Goal: Task Accomplishment & Management: Manage account settings

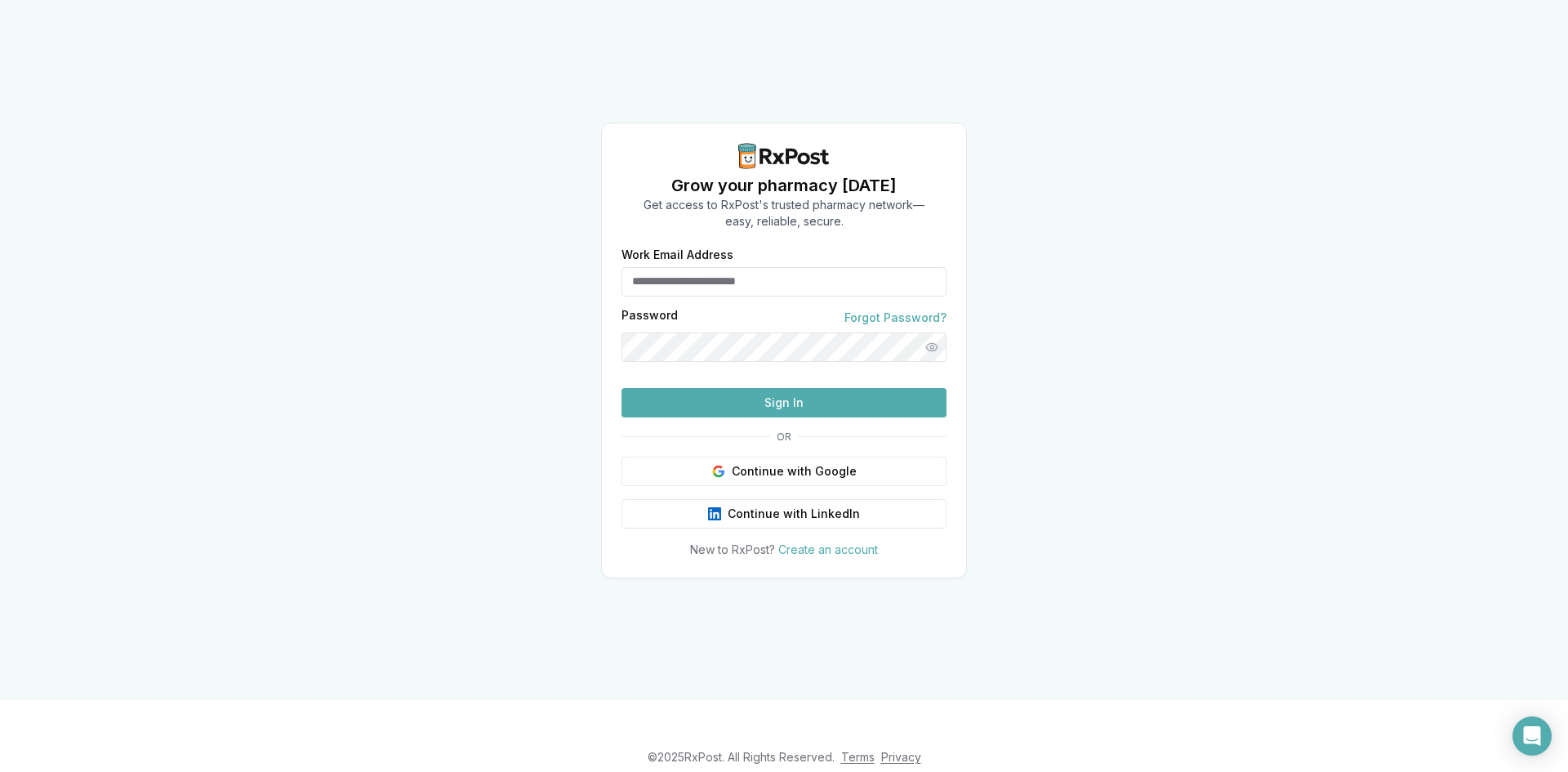
click at [698, 267] on input "Work Email Address" at bounding box center [784, 281] width 325 height 30
type input "**********"
click at [930, 332] on button "Show password" at bounding box center [932, 347] width 30 height 30
click at [793, 417] on button "Sign In" at bounding box center [784, 402] width 325 height 30
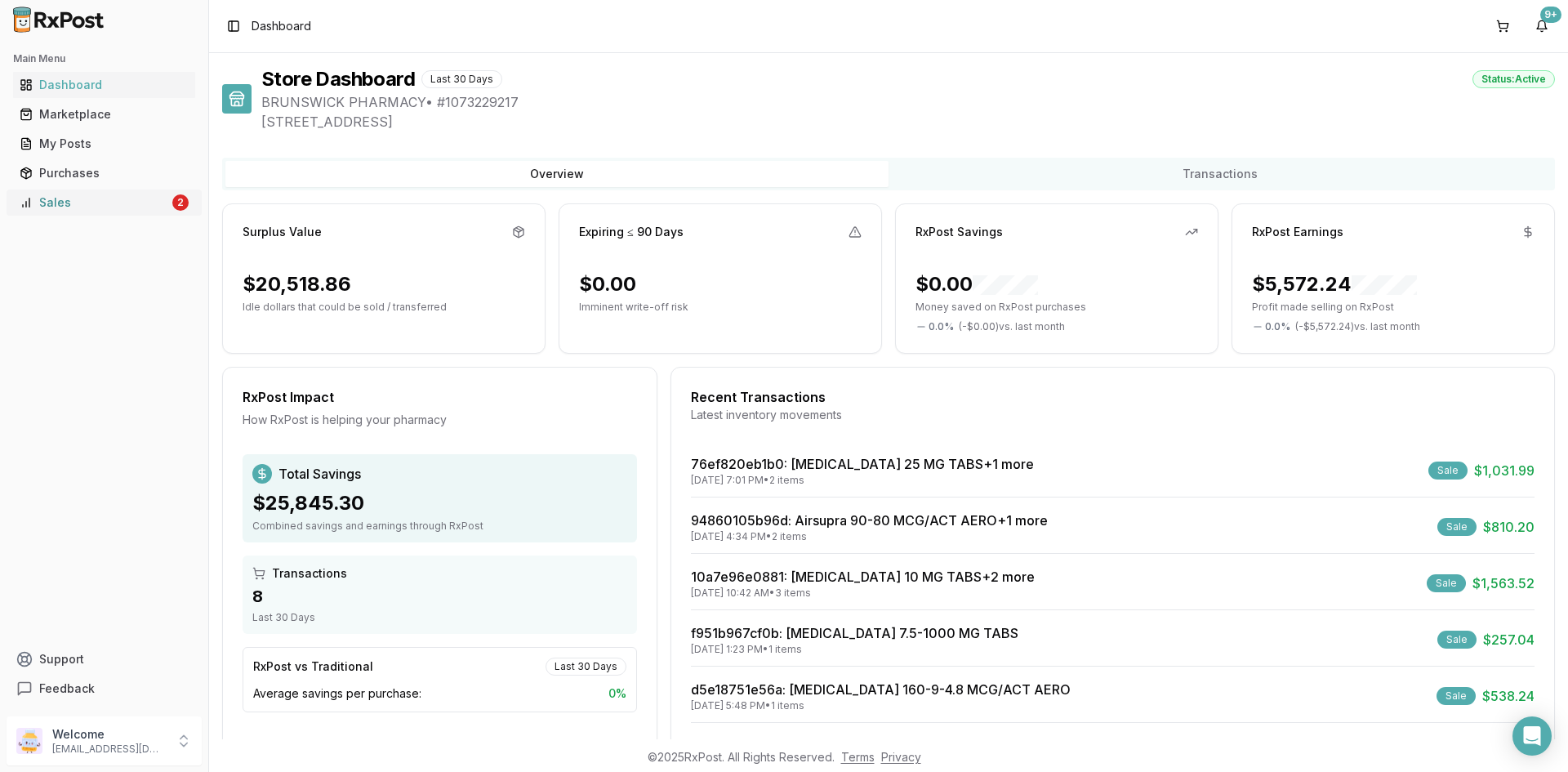
click at [123, 209] on div "Sales" at bounding box center [94, 202] width 150 height 16
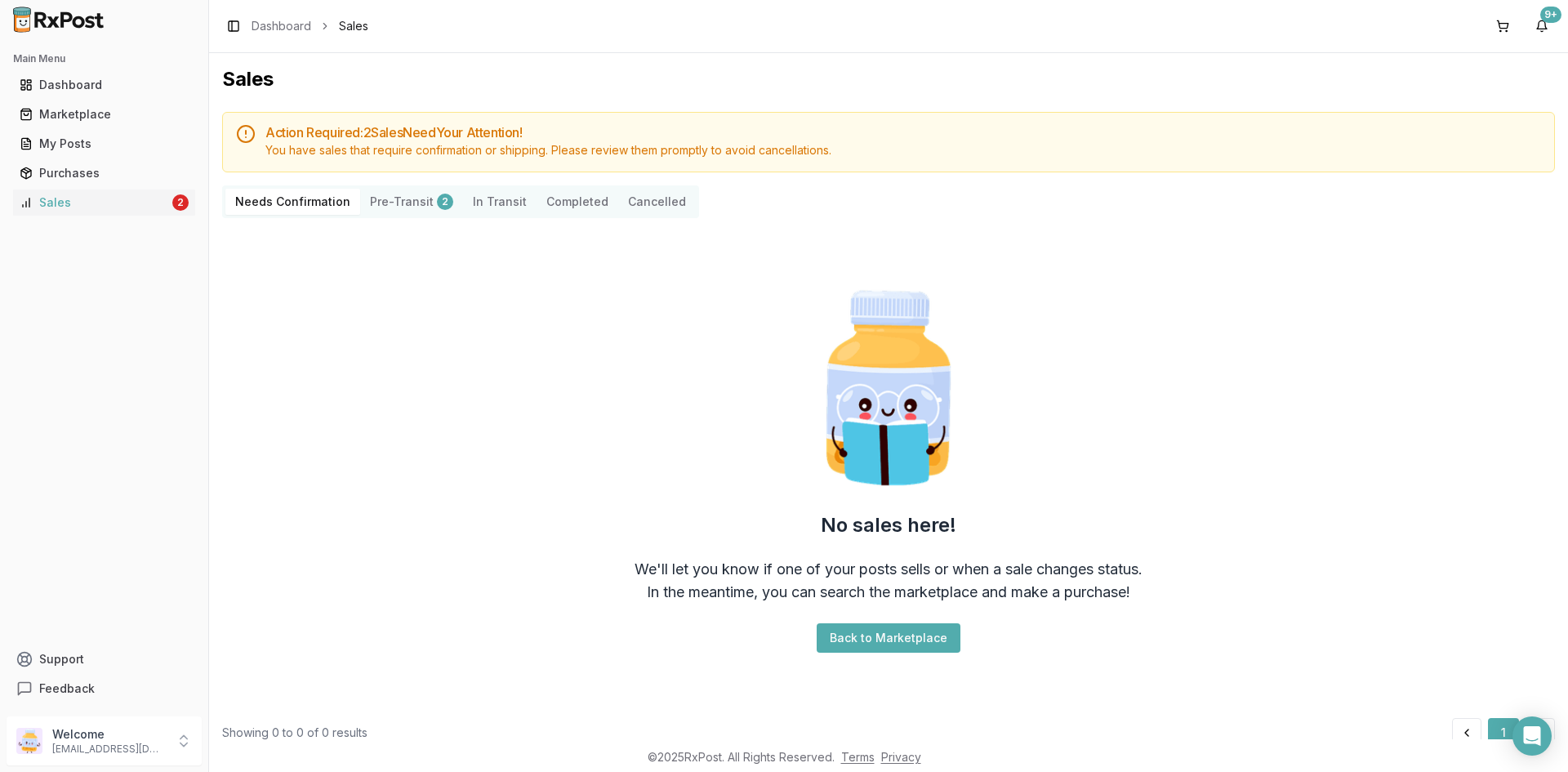
click at [864, 644] on button "Back to Marketplace" at bounding box center [888, 638] width 144 height 30
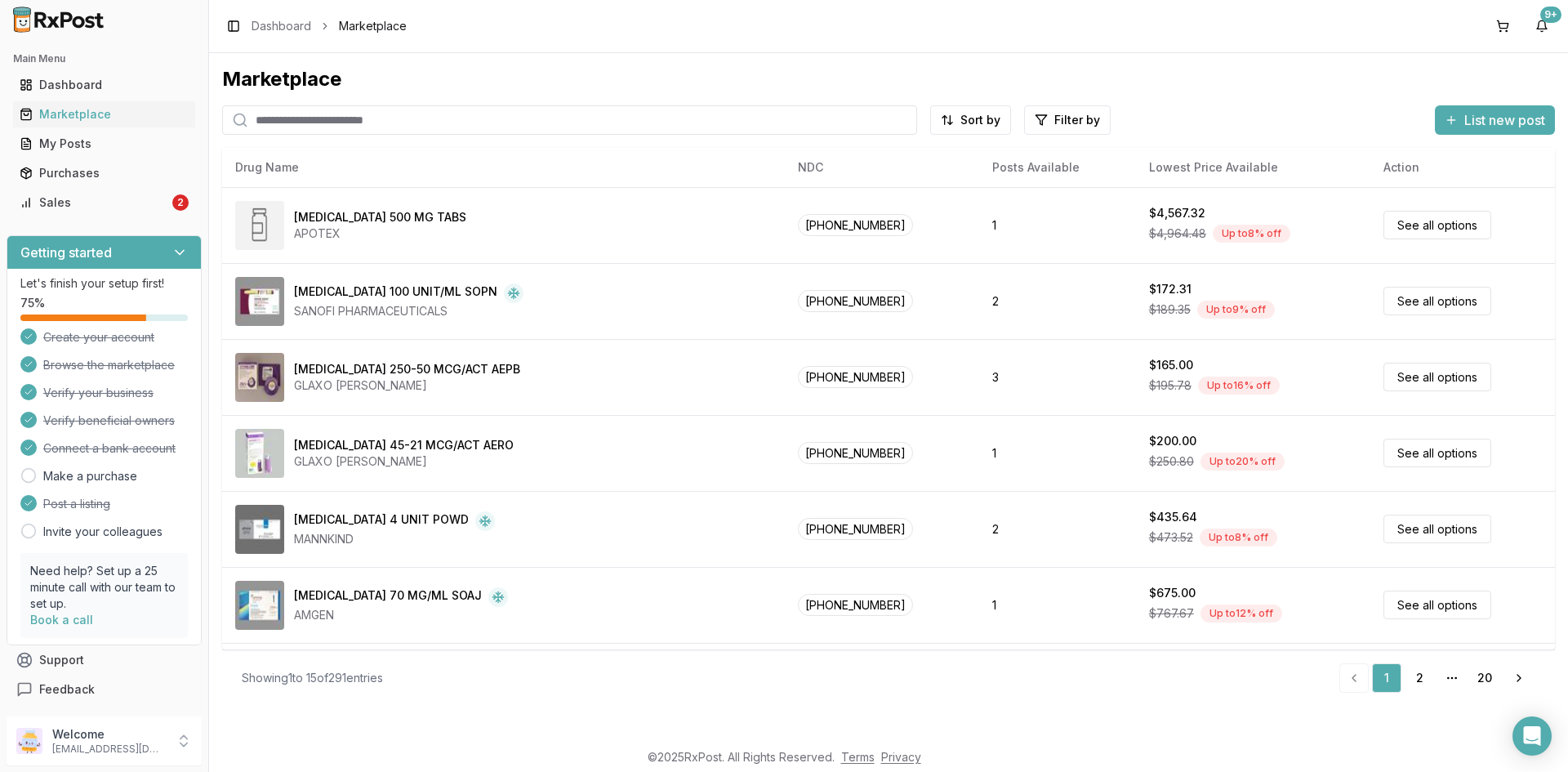
click at [1470, 120] on span "List new post" at bounding box center [1505, 120] width 81 height 20
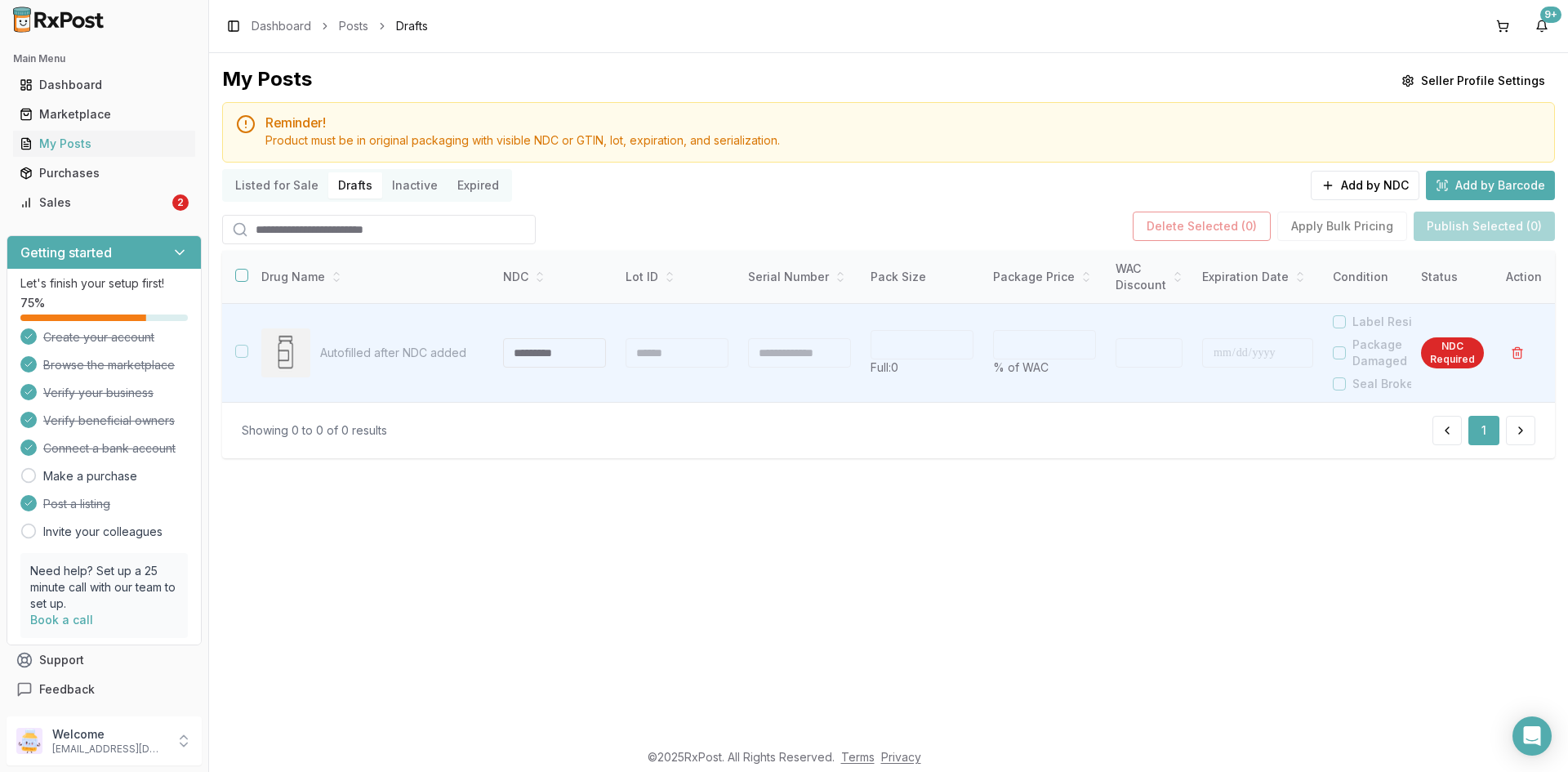
click at [1491, 189] on button "Add by Barcode" at bounding box center [1490, 185] width 129 height 30
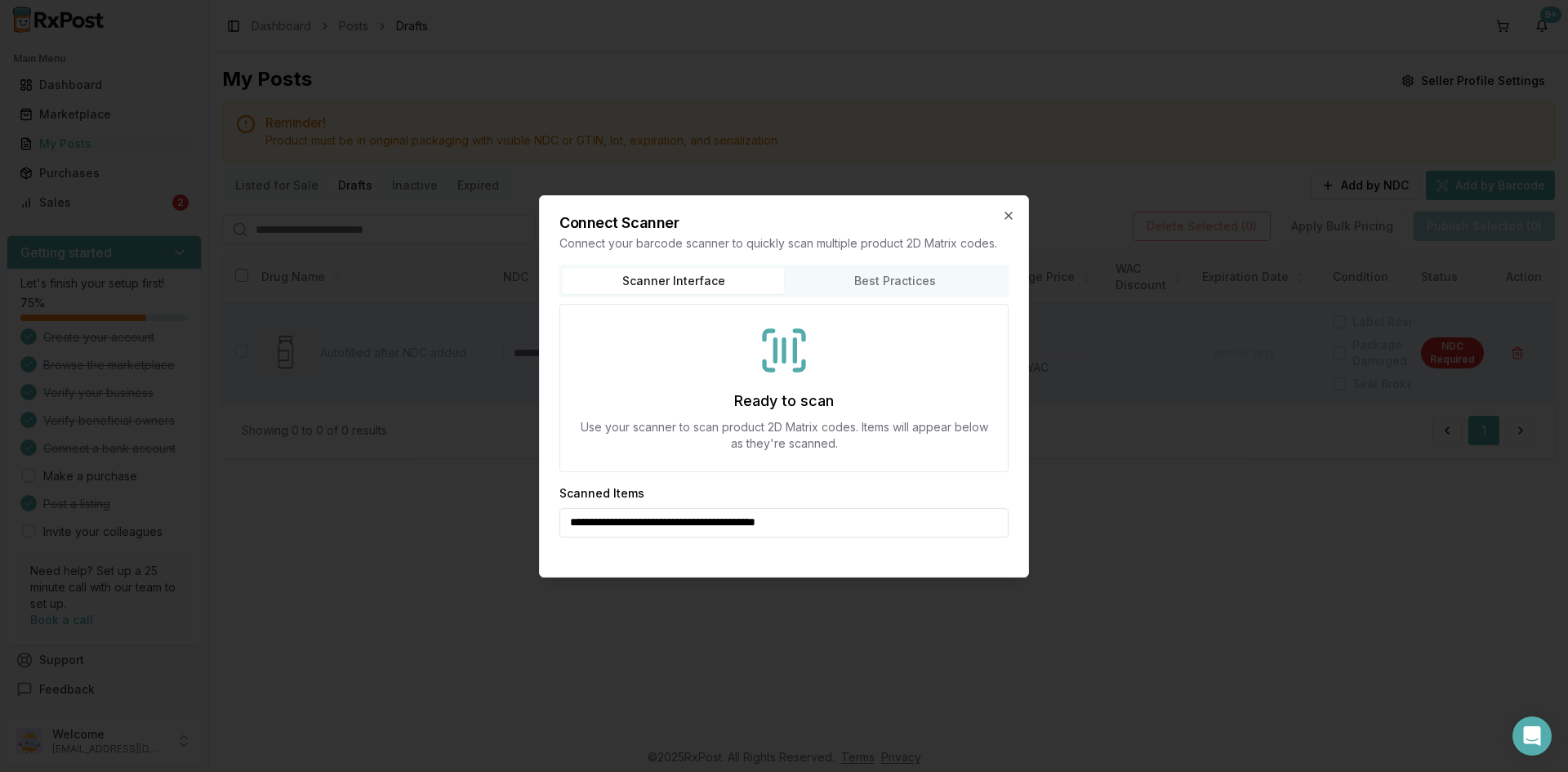
type input "**********"
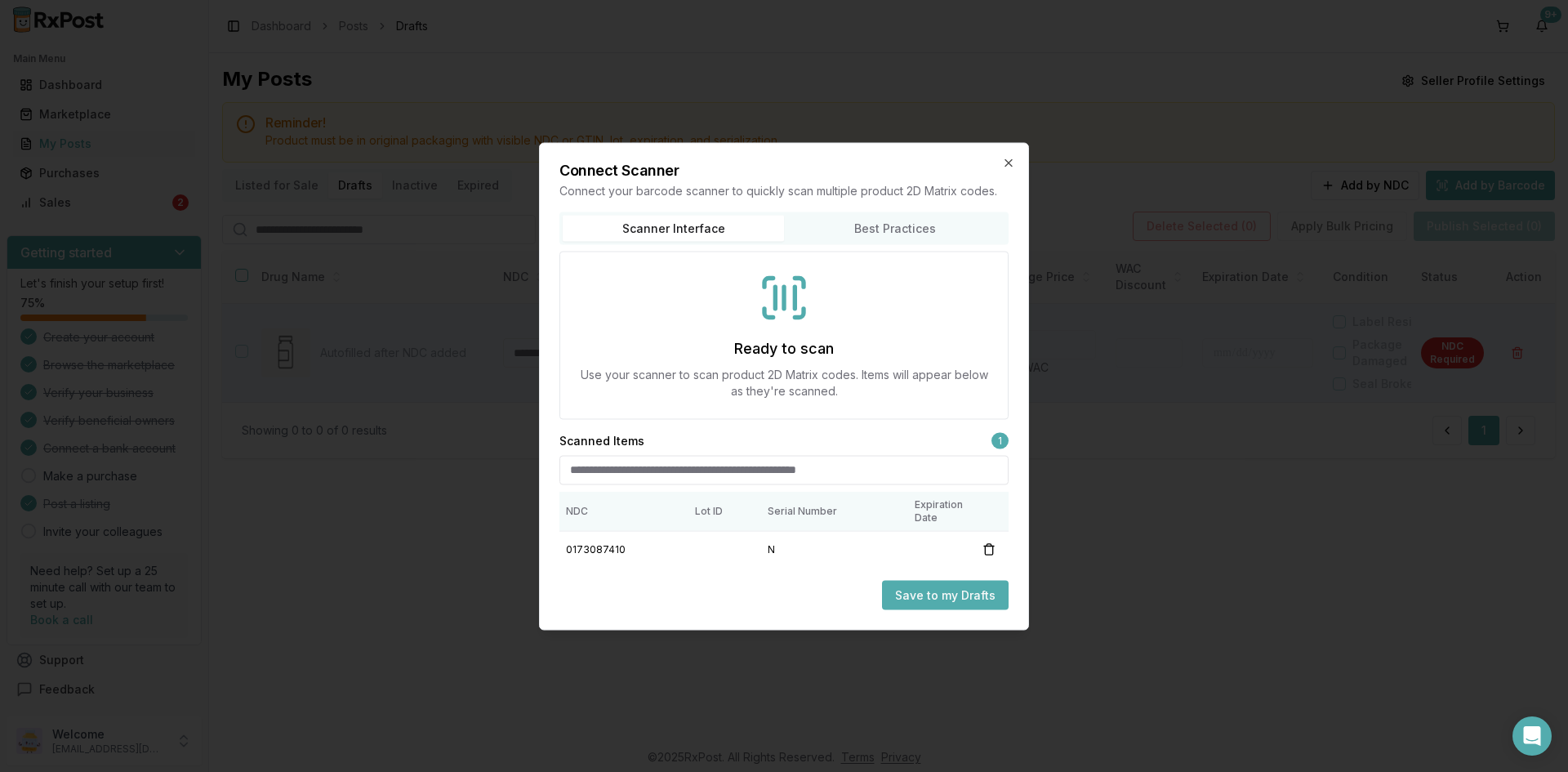
click at [963, 606] on button "Save to my Drafts" at bounding box center [946, 595] width 127 height 30
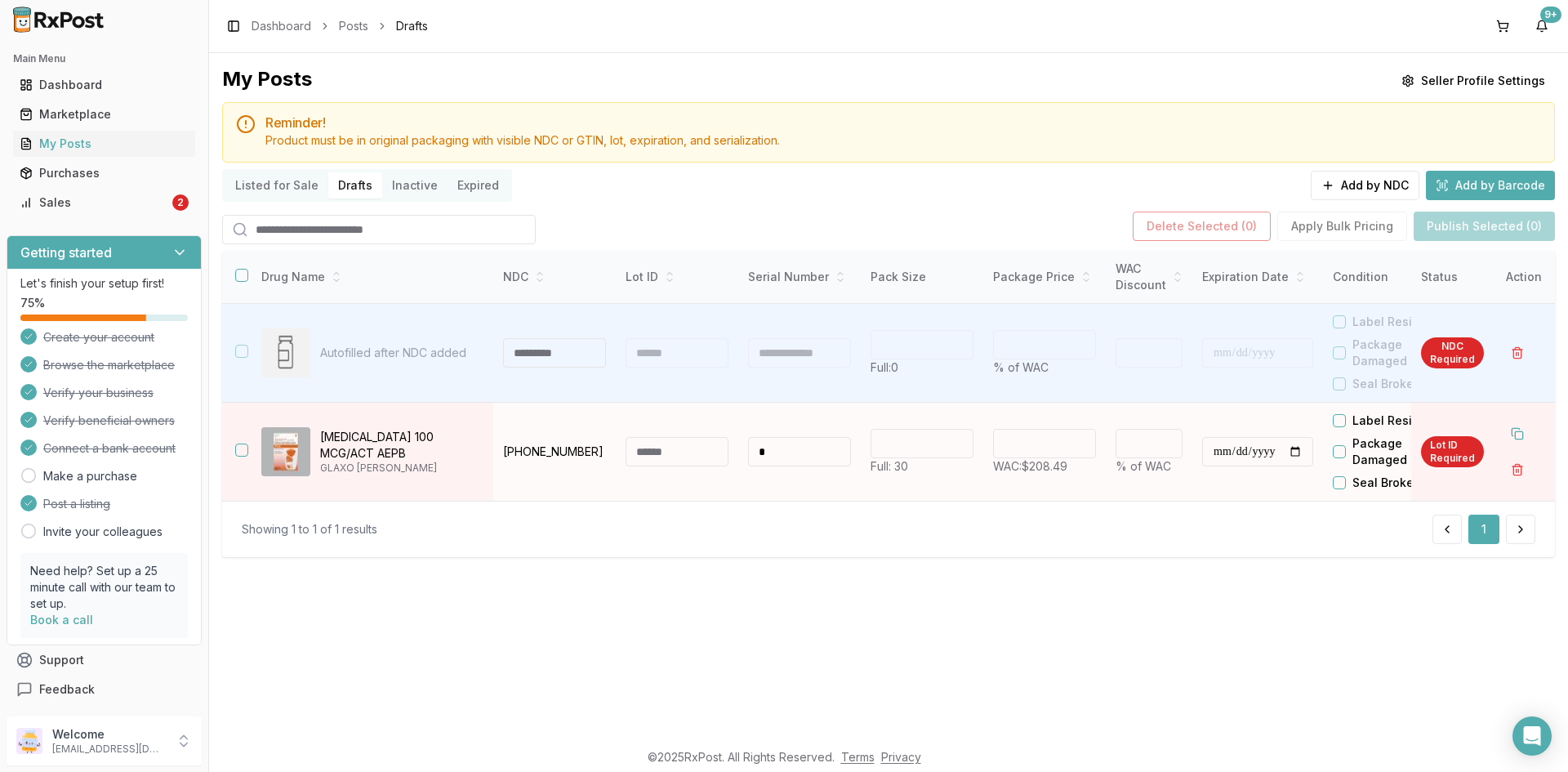
click at [1217, 451] on input "**********" at bounding box center [1258, 452] width 111 height 30
type input "**********"
click at [670, 459] on input at bounding box center [677, 452] width 103 height 30
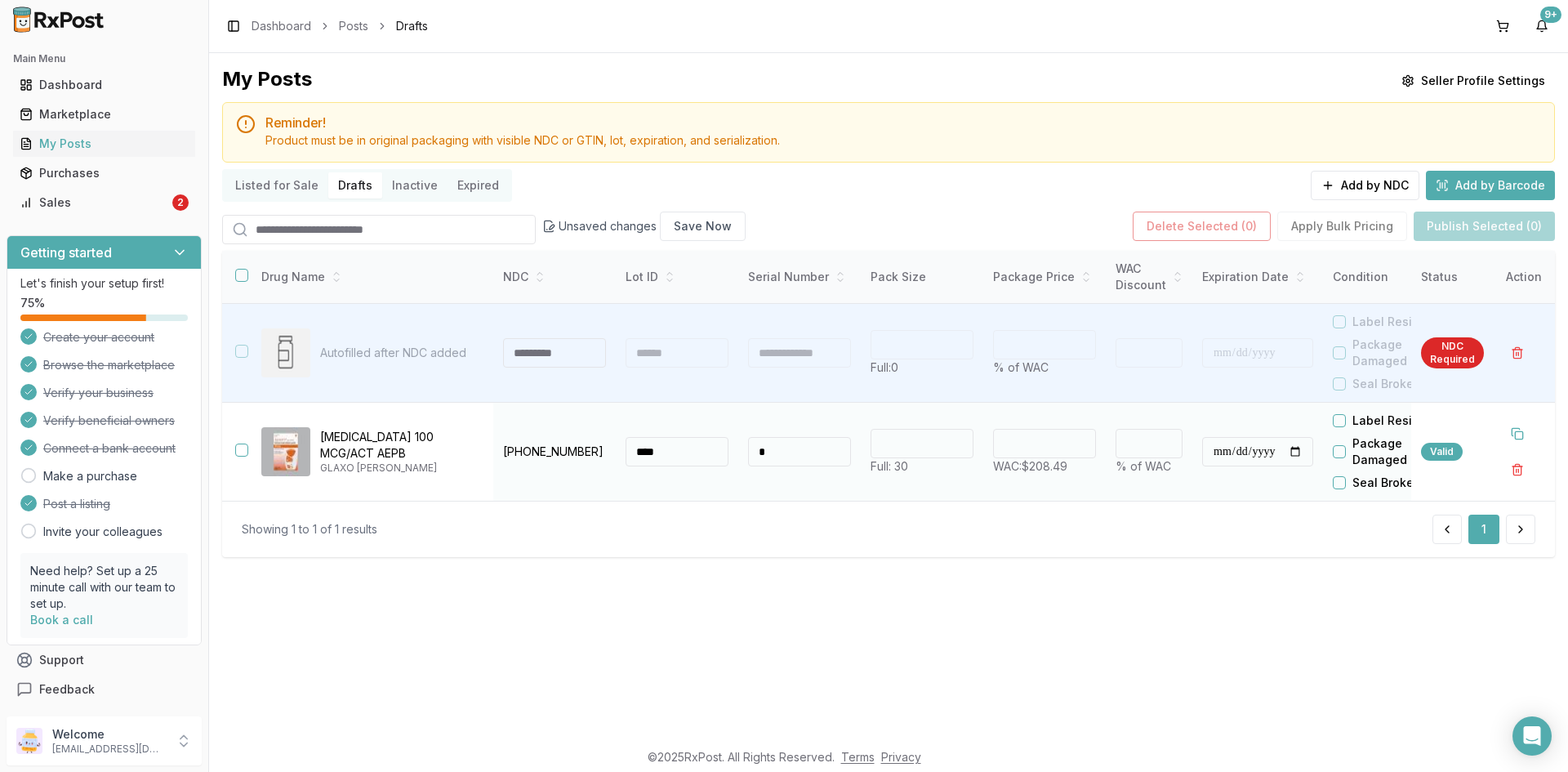
type input "****"
click at [797, 445] on input "*" at bounding box center [800, 452] width 103 height 30
click at [1519, 438] on button at bounding box center [1517, 434] width 30 height 30
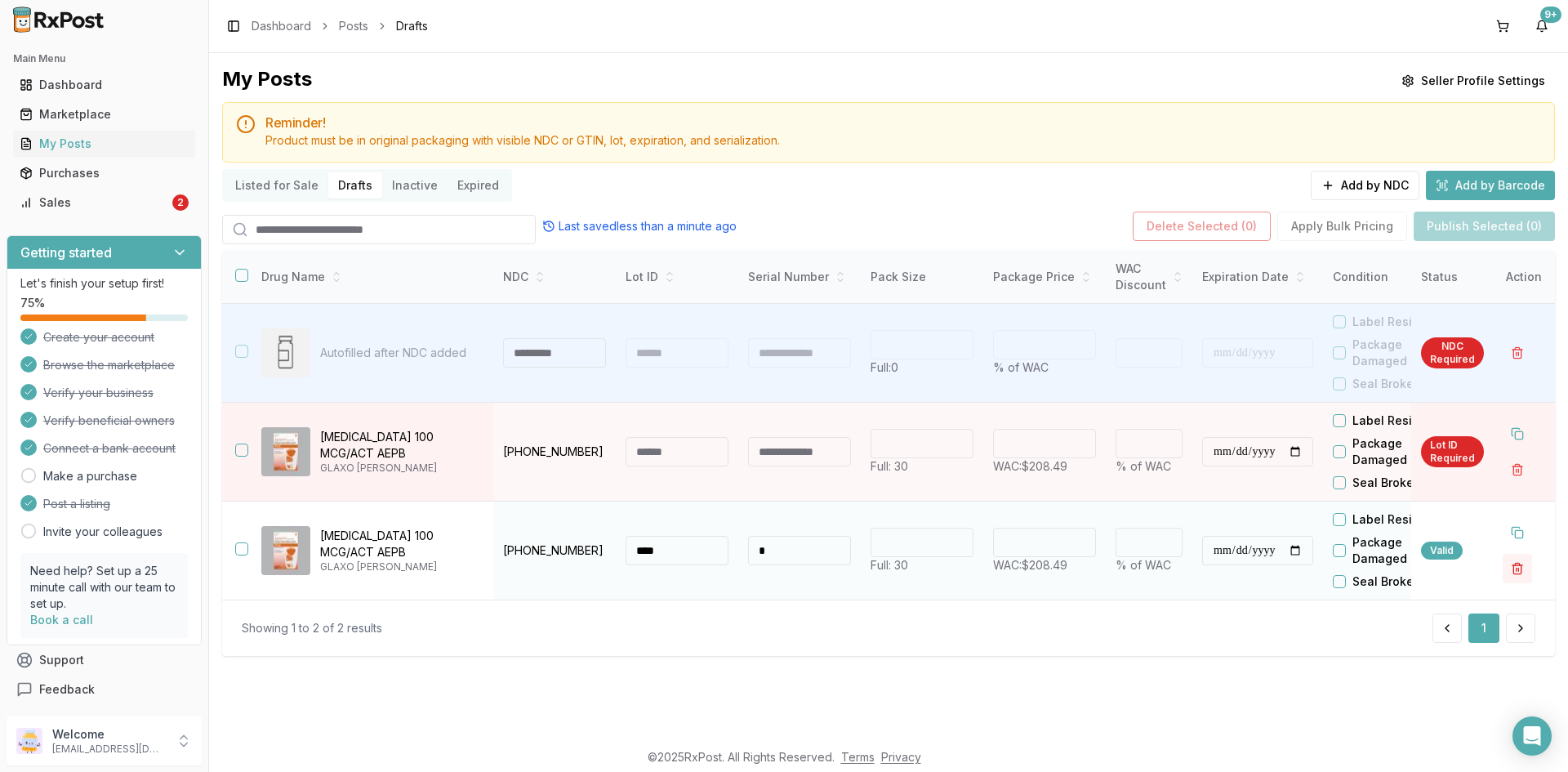
click at [1518, 577] on button "button" at bounding box center [1517, 569] width 30 height 30
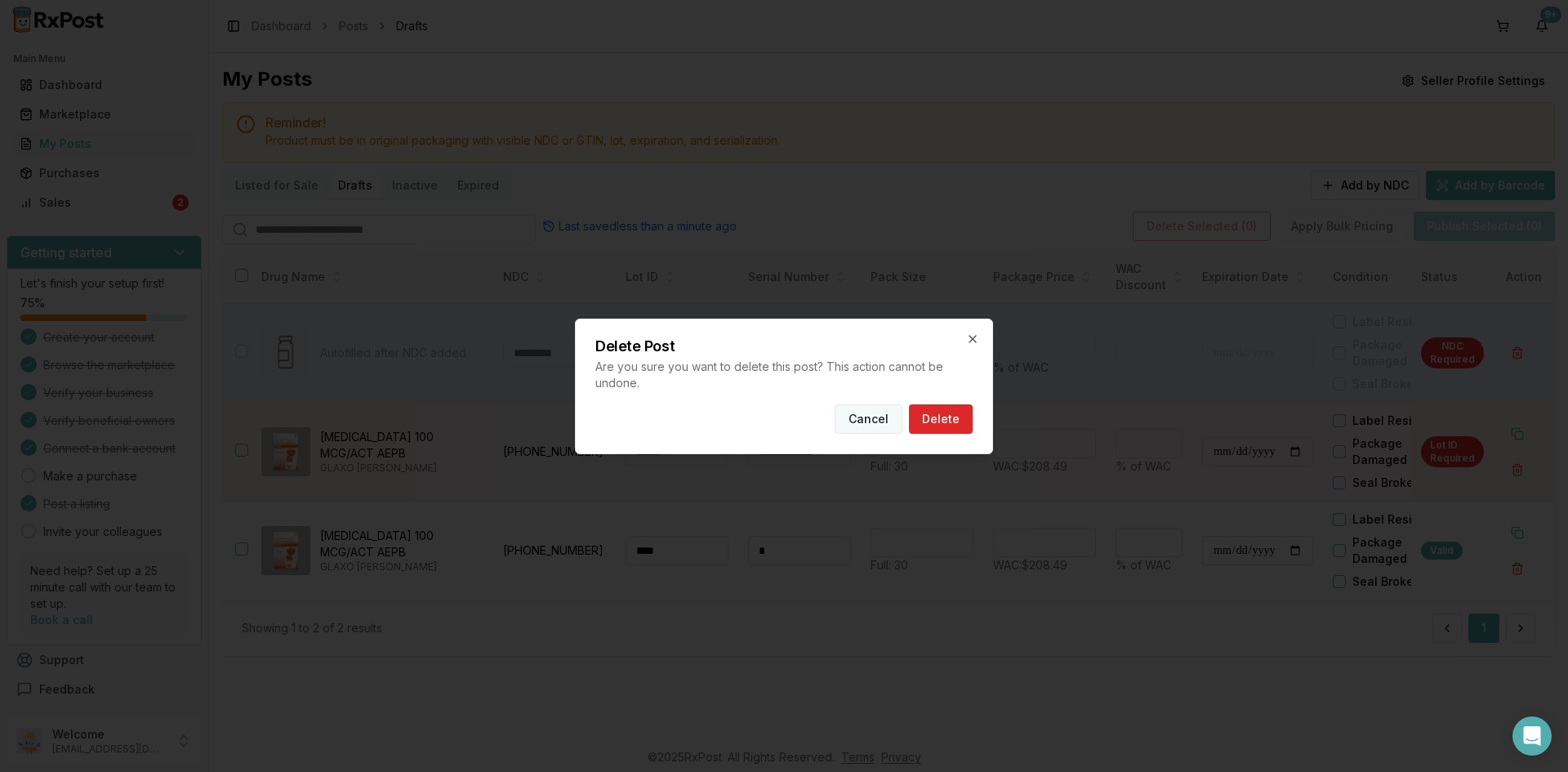
click at [872, 424] on button "Cancel" at bounding box center [868, 419] width 67 height 30
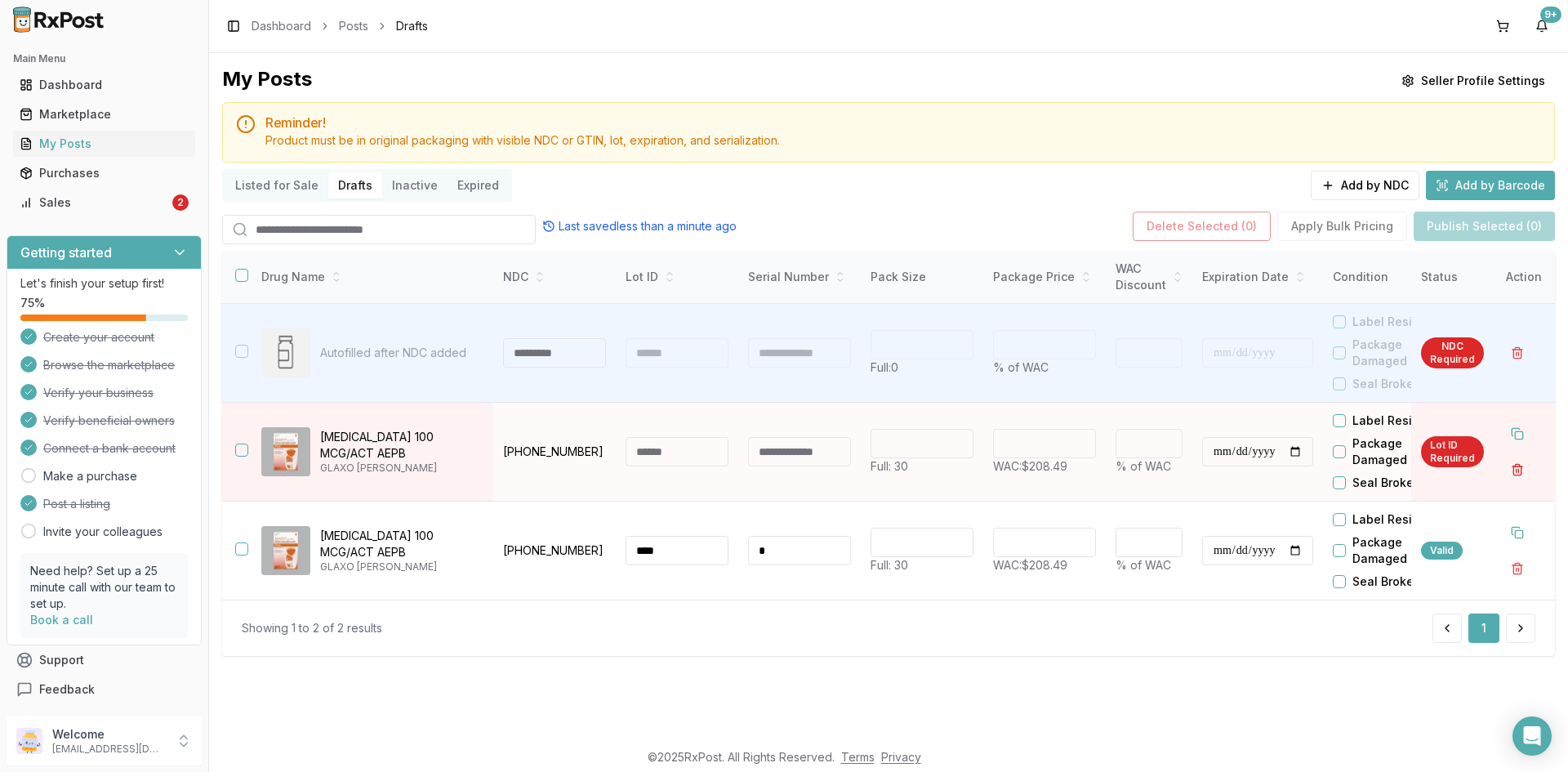
click at [1512, 474] on button "button" at bounding box center [1517, 470] width 30 height 30
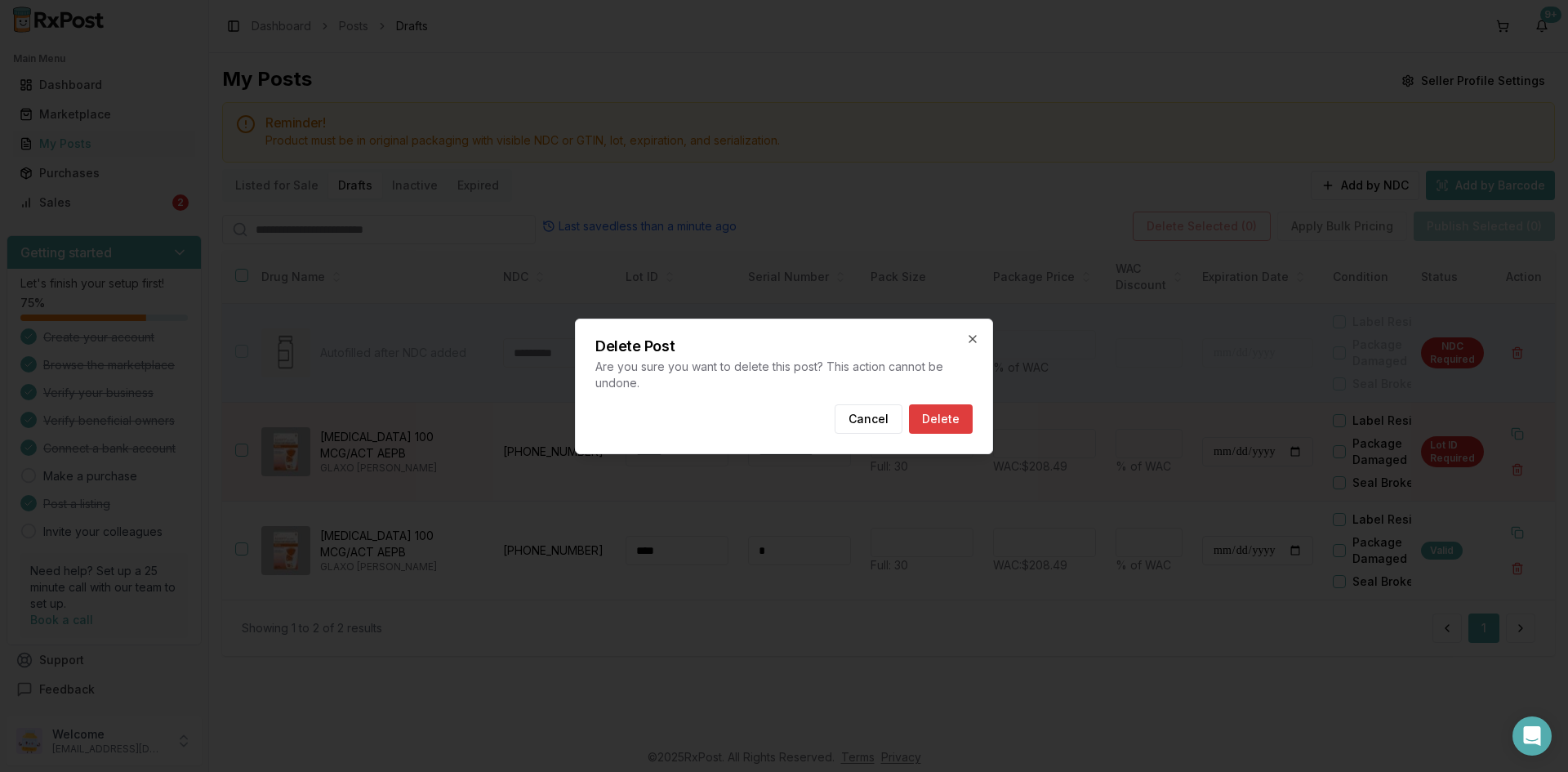
click at [939, 415] on button "Delete" at bounding box center [941, 419] width 63 height 30
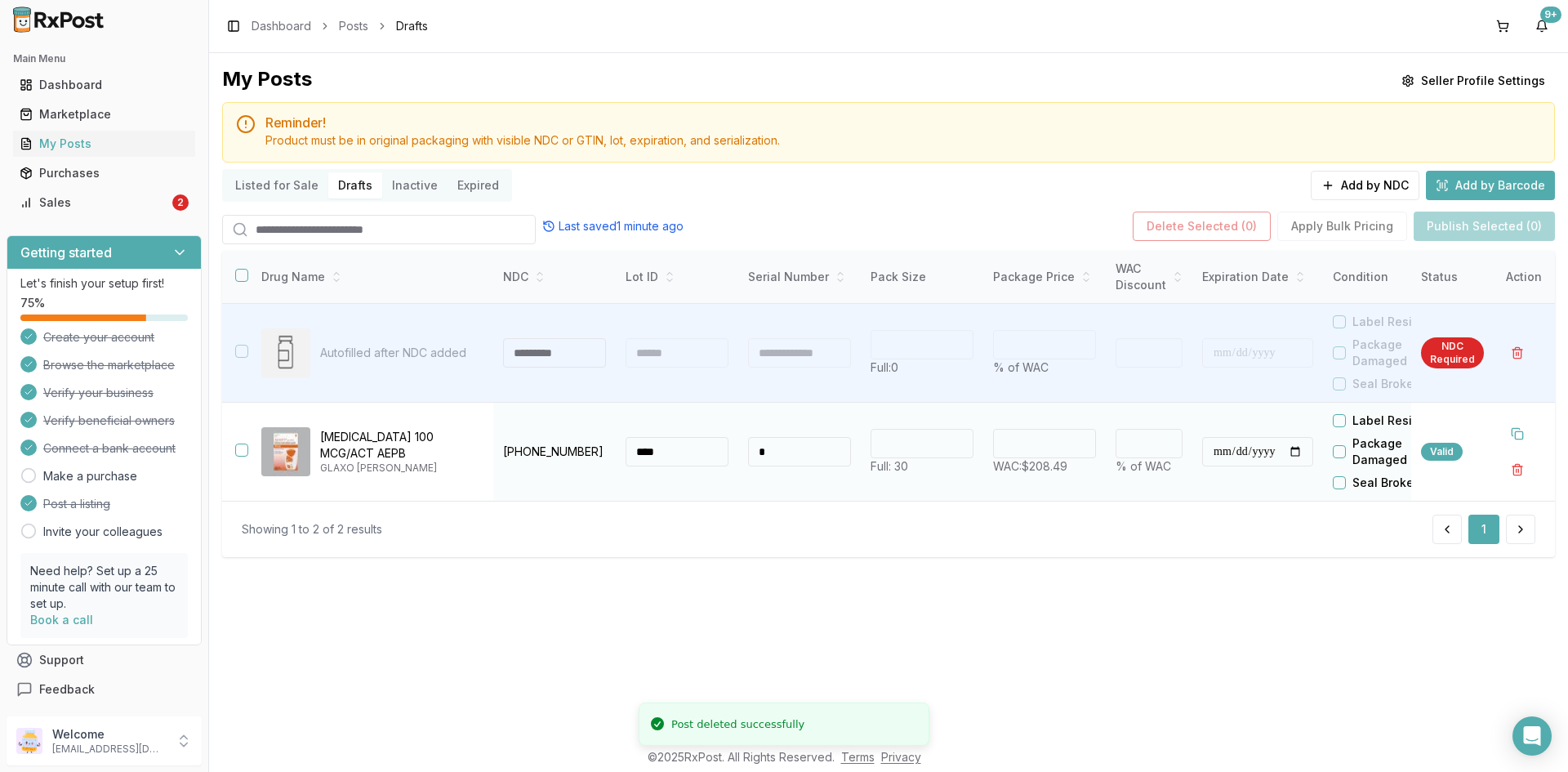
click at [244, 460] on td at bounding box center [235, 452] width 26 height 99
click at [242, 455] on button "button" at bounding box center [241, 449] width 13 height 13
click at [1481, 229] on button "Publish Selected (1)" at bounding box center [1486, 226] width 139 height 30
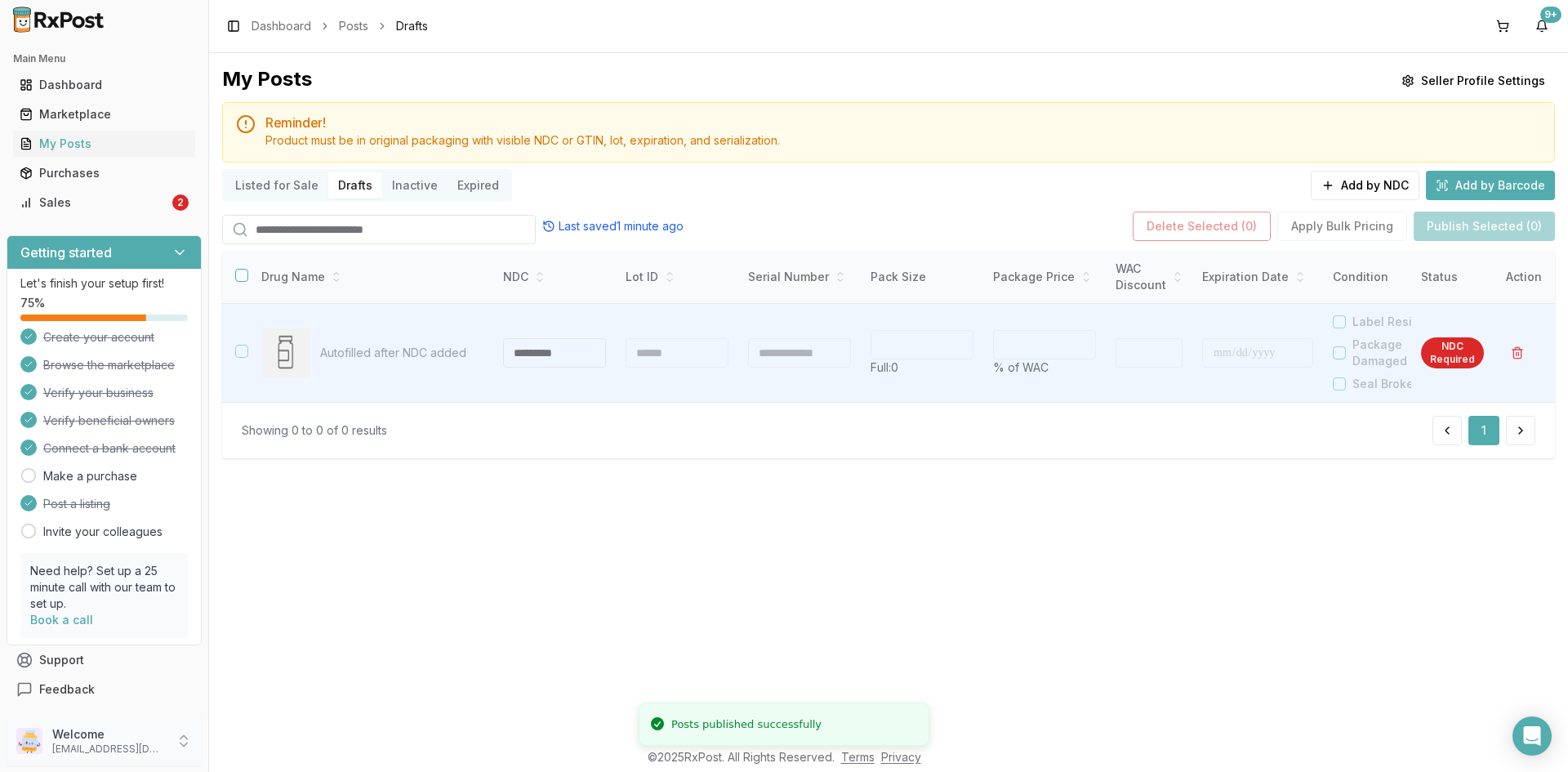
click at [132, 746] on p "[EMAIL_ADDRESS][DOMAIN_NAME]" at bounding box center [109, 748] width 114 height 13
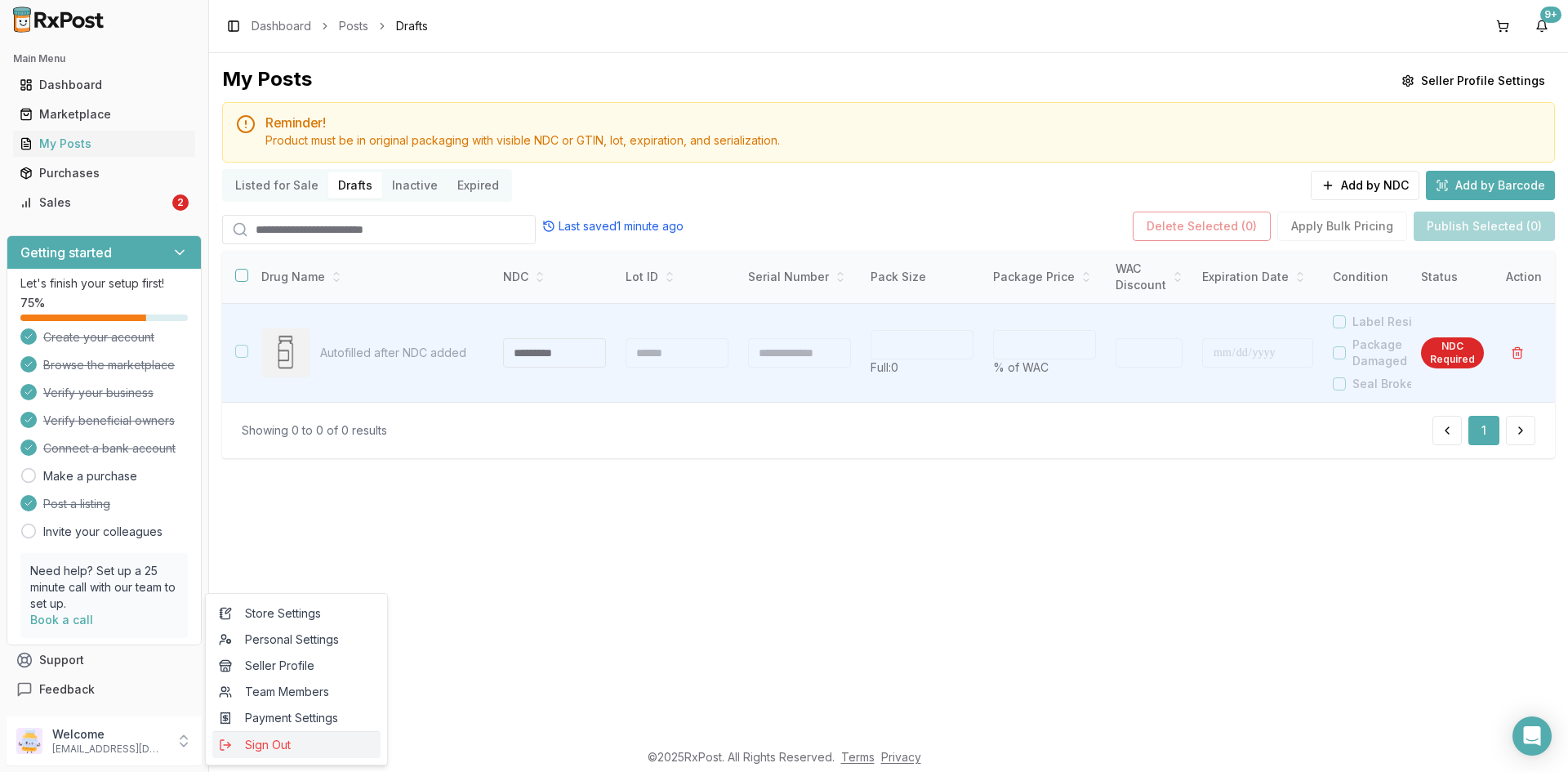
click at [248, 748] on span "Sign Out" at bounding box center [296, 744] width 156 height 16
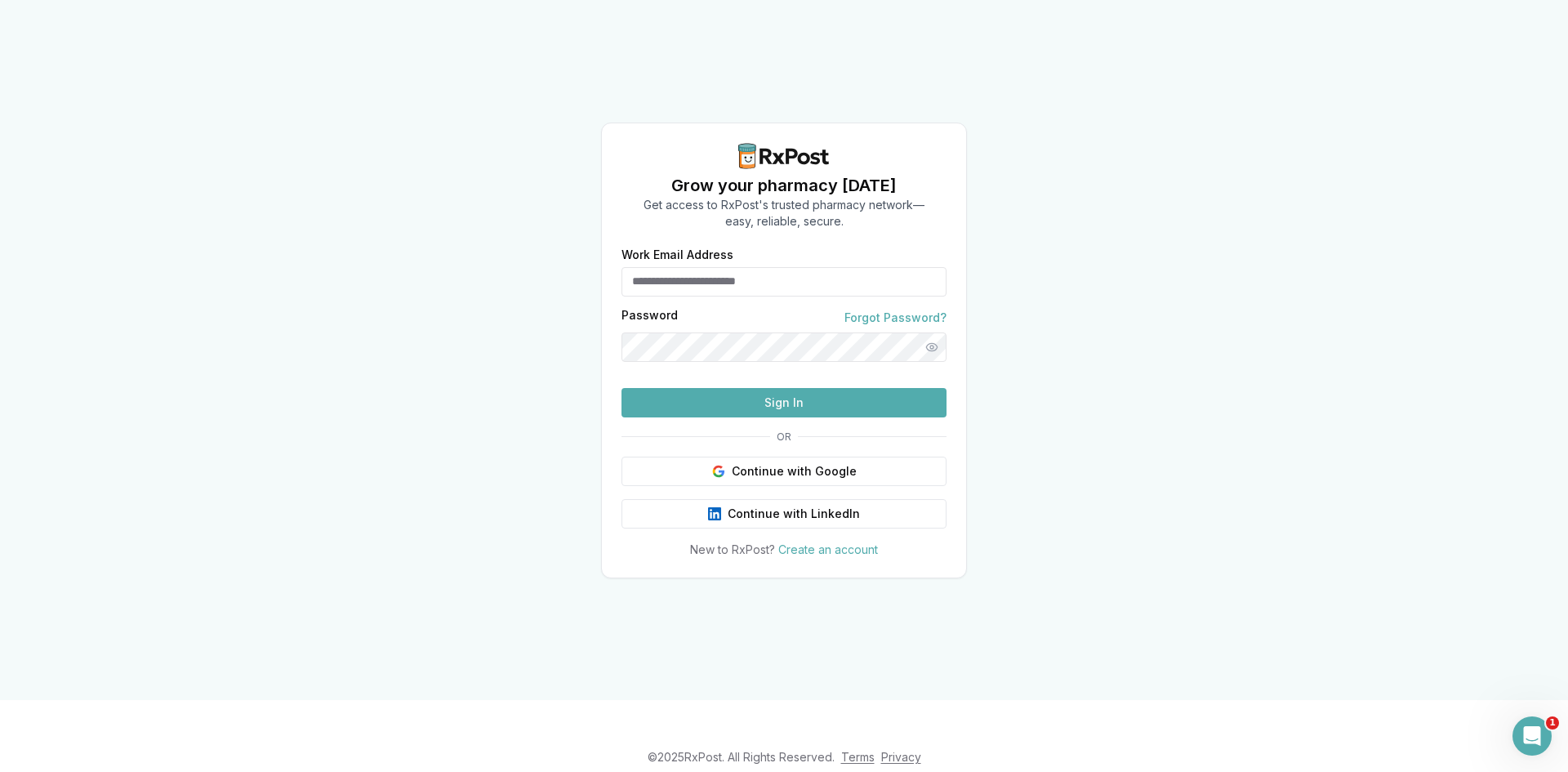
click at [692, 267] on input "Work Email Address" at bounding box center [784, 281] width 325 height 30
type input "**********"
click at [765, 417] on button "Sign In" at bounding box center [784, 402] width 325 height 30
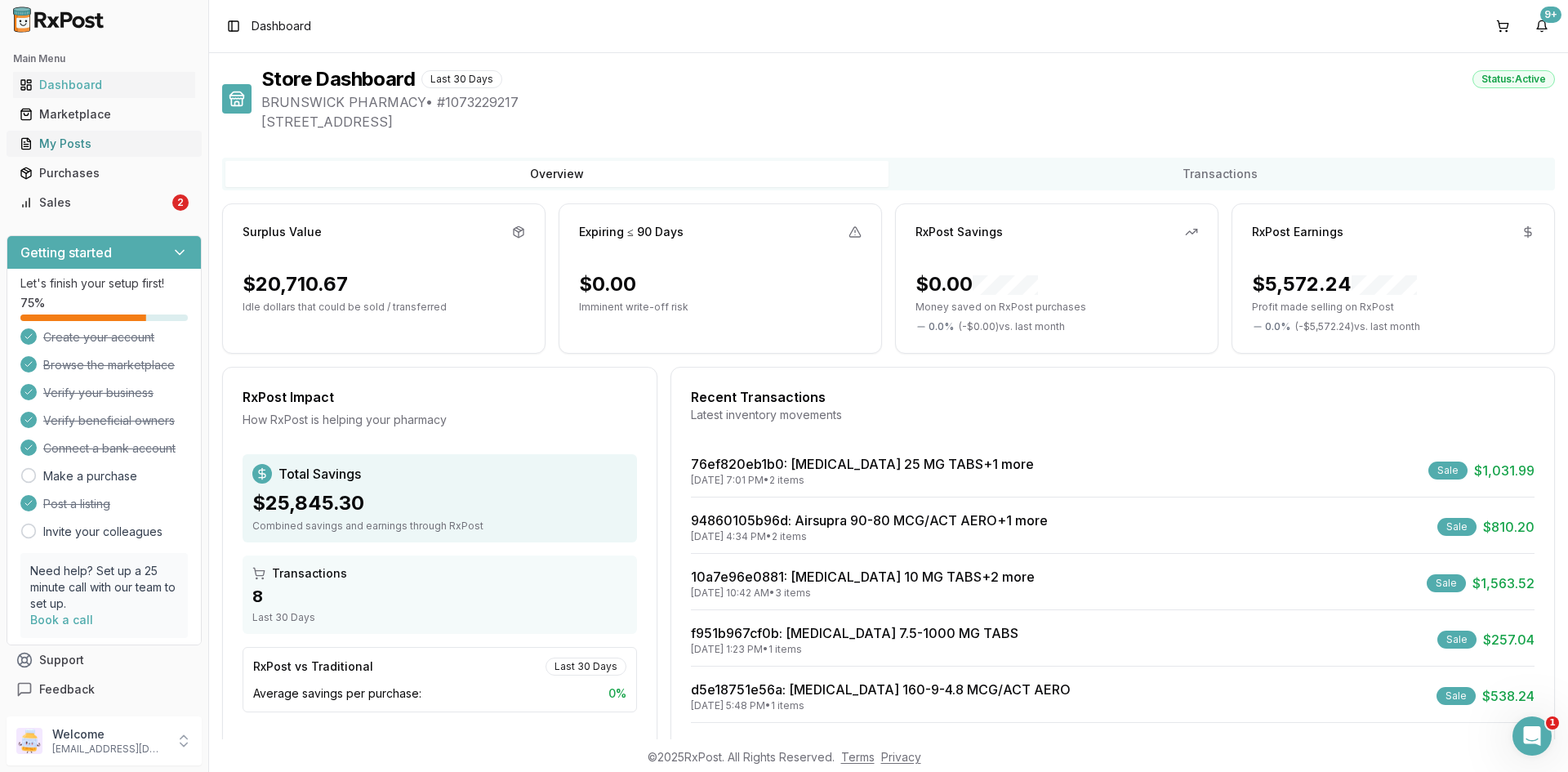
click at [75, 149] on div "My Posts" at bounding box center [104, 144] width 169 height 16
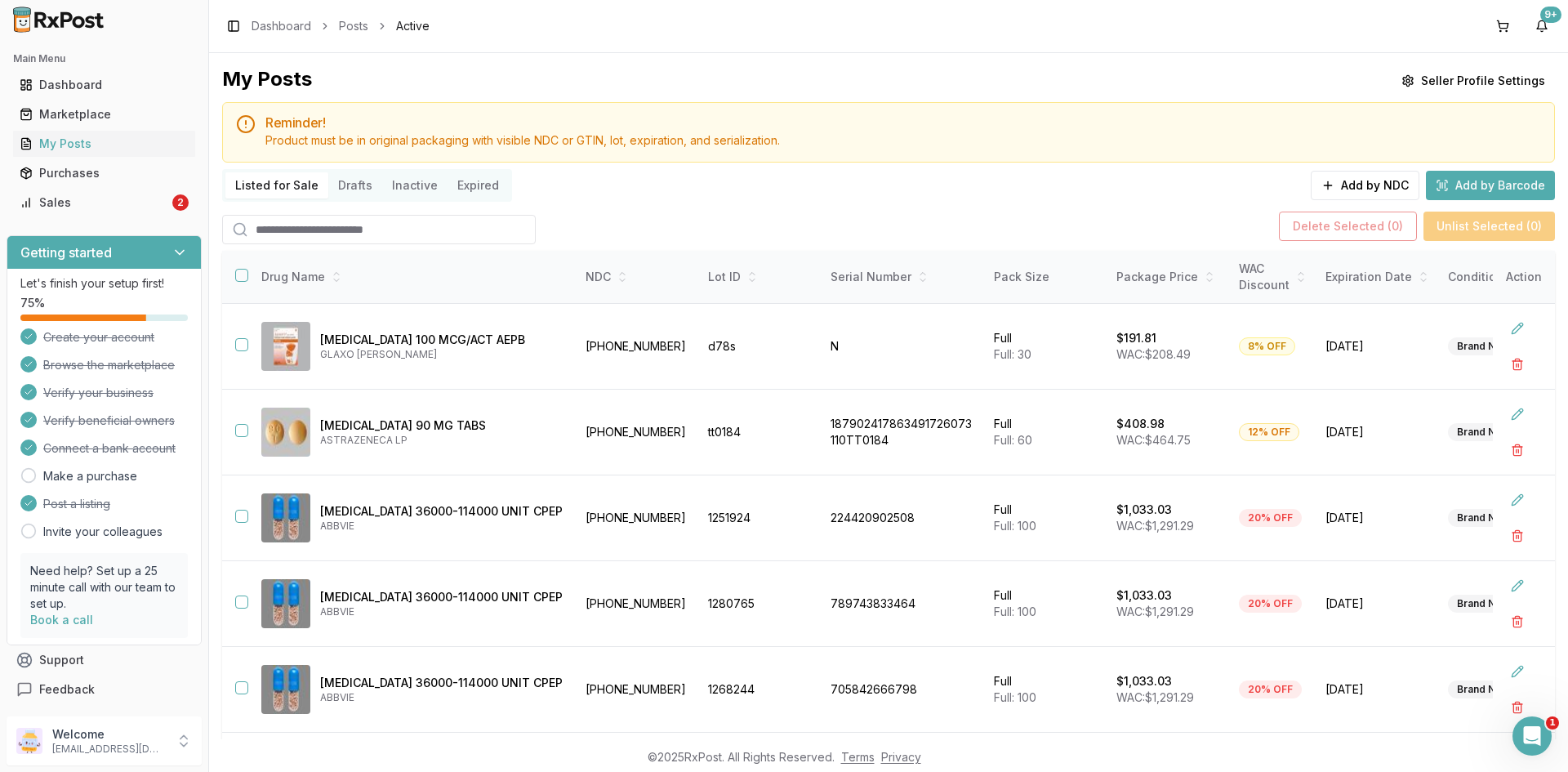
click at [1444, 195] on button "Add by Barcode" at bounding box center [1490, 185] width 129 height 30
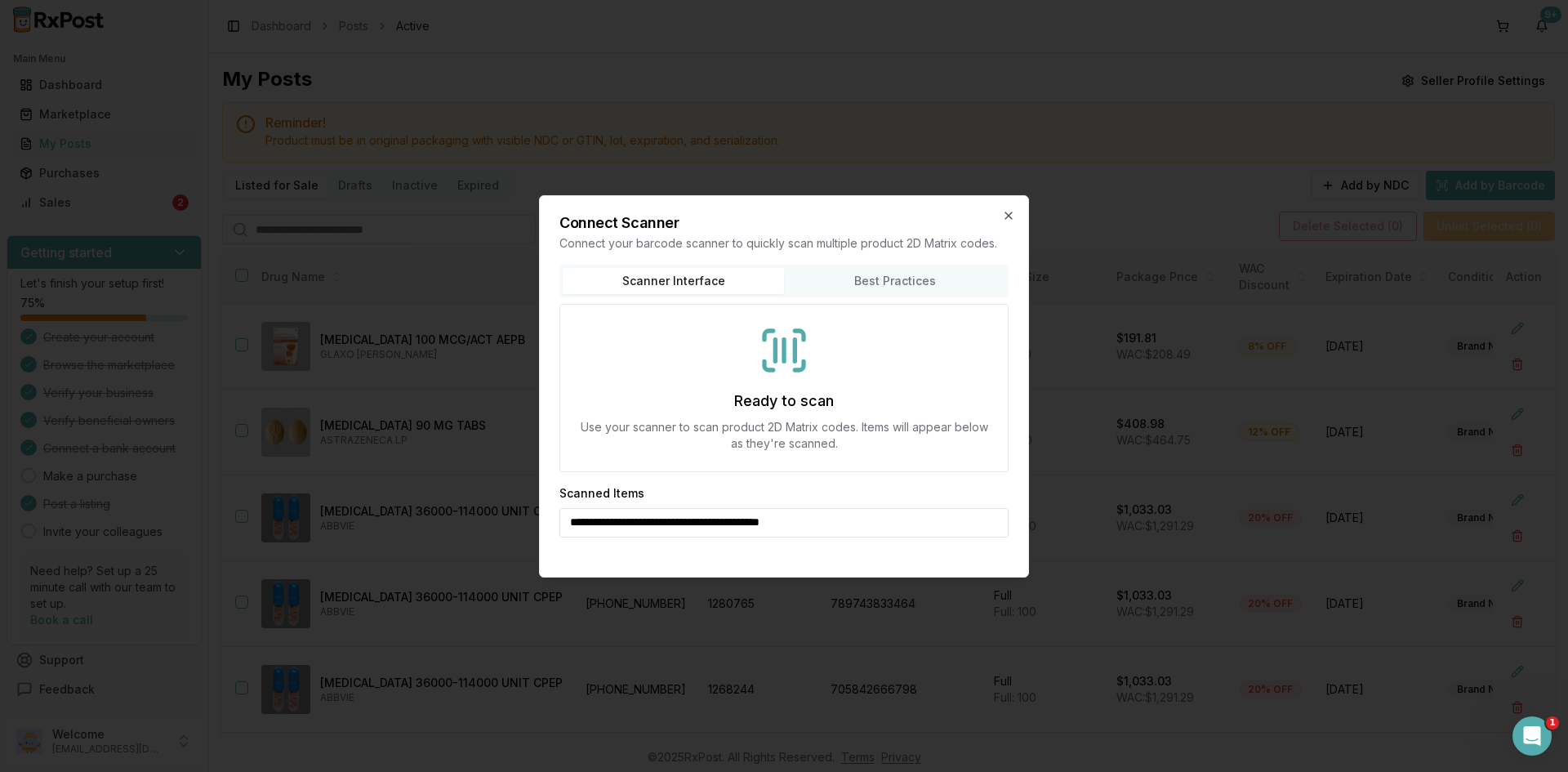
type input "**********"
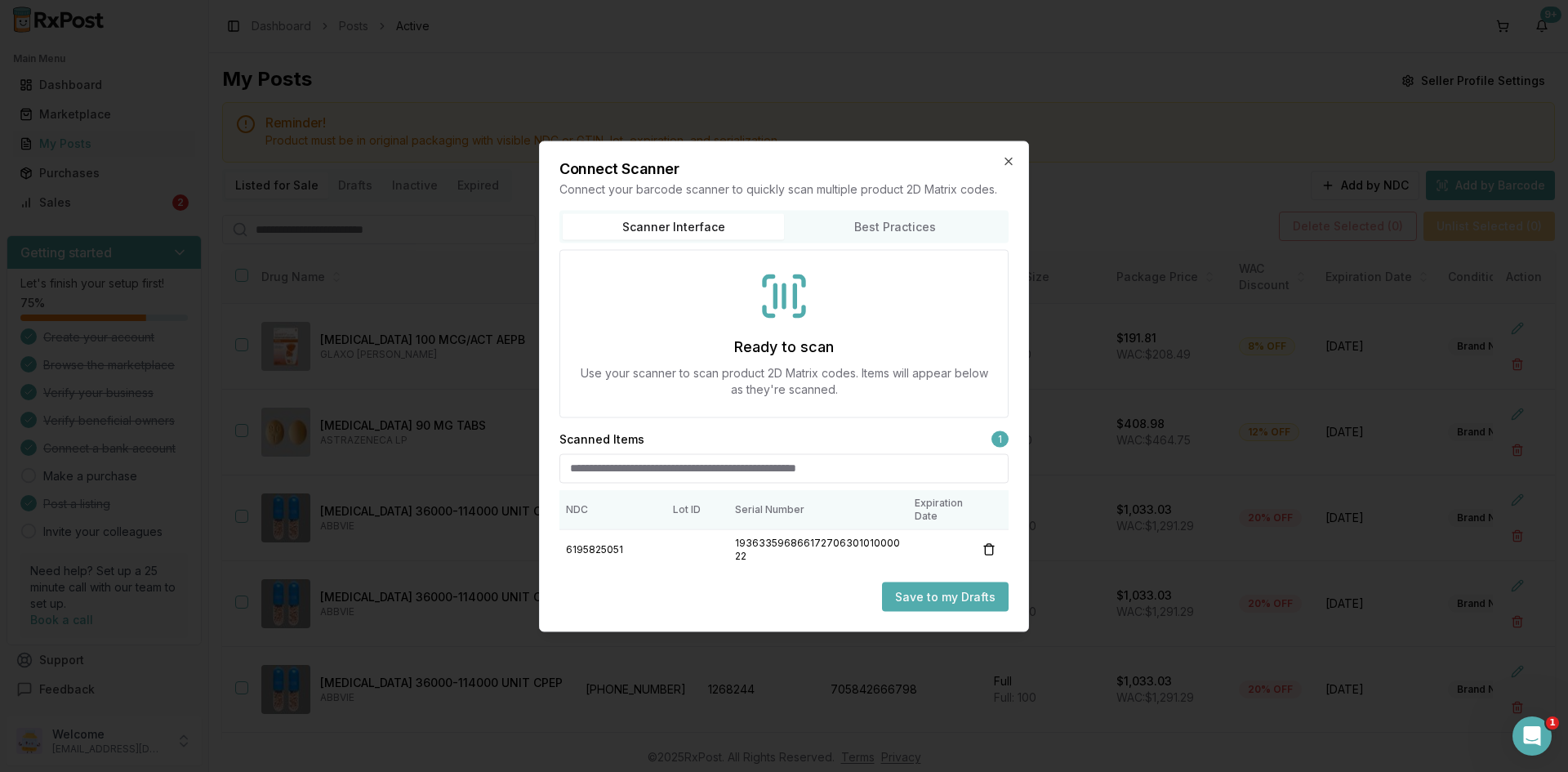
click at [955, 599] on button "Save to my Drafts" at bounding box center [946, 597] width 127 height 30
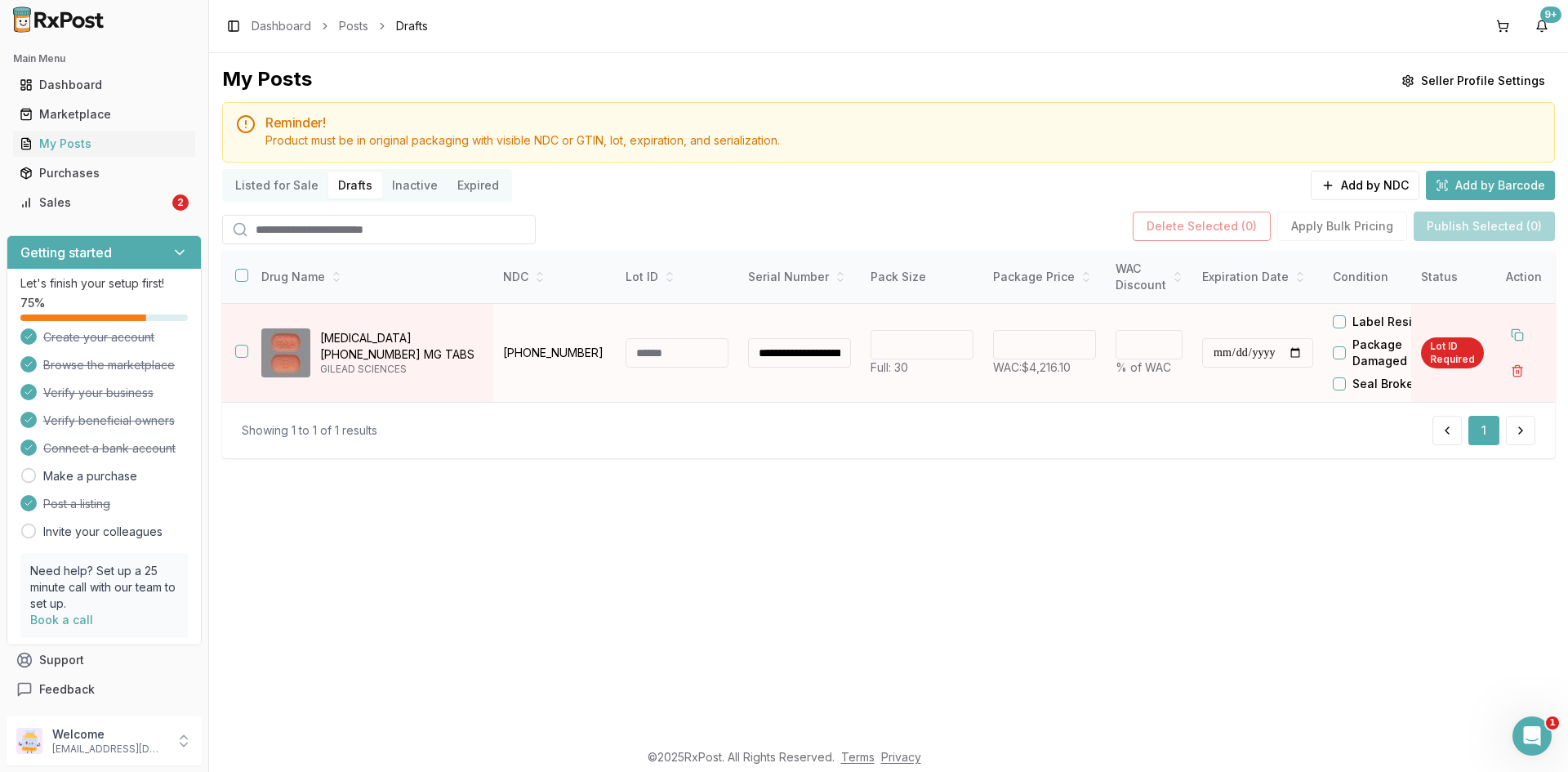
click at [1277, 355] on input "**********" at bounding box center [1258, 353] width 111 height 30
type input "**********"
click at [678, 365] on input at bounding box center [677, 353] width 103 height 30
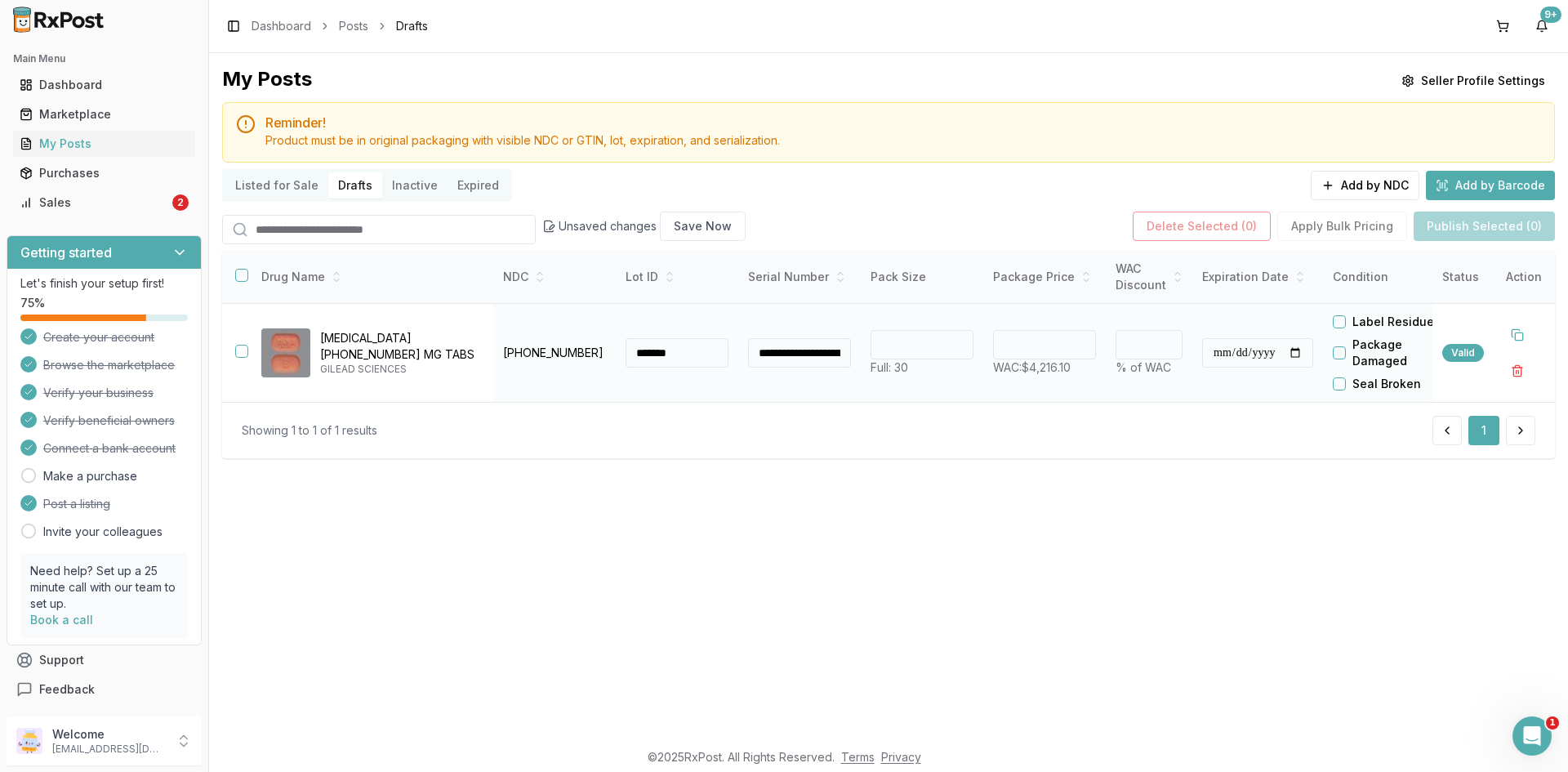
type input "*******"
click at [238, 355] on button "button" at bounding box center [241, 351] width 13 height 13
click at [1501, 230] on button "Publish Selected (1)" at bounding box center [1486, 226] width 139 height 30
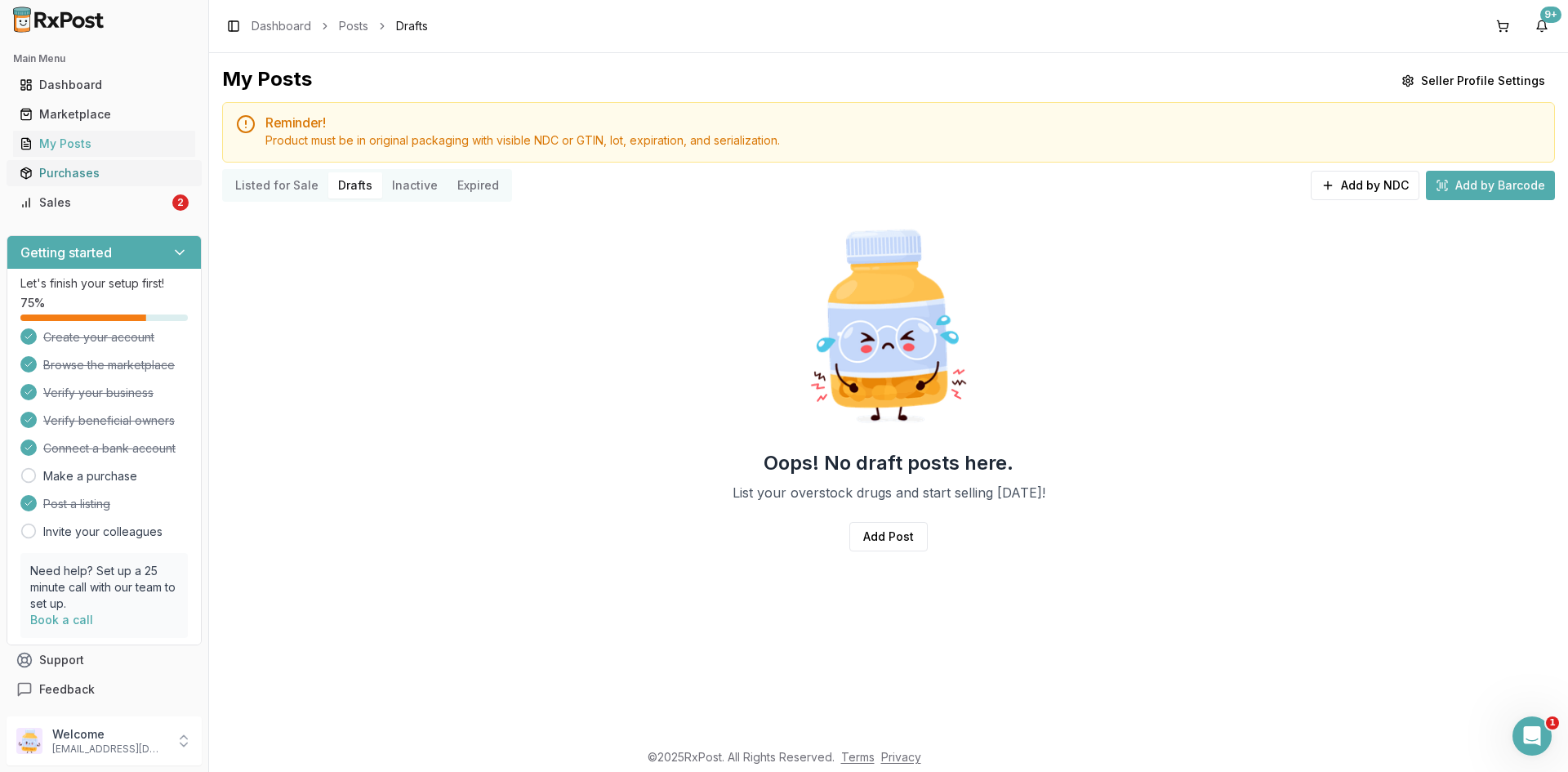
click at [81, 169] on div "Purchases" at bounding box center [104, 172] width 169 height 16
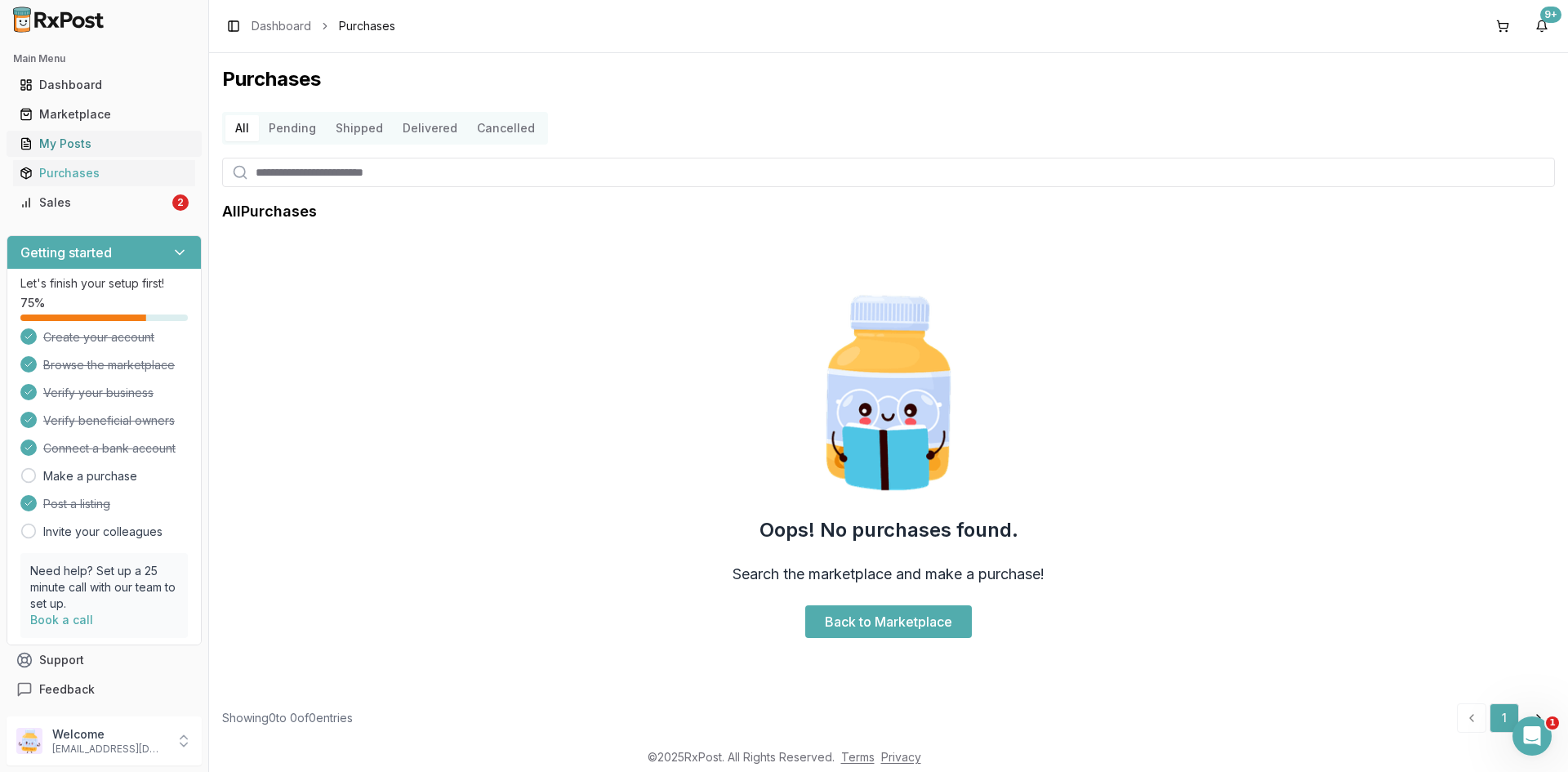
click at [86, 142] on div "My Posts" at bounding box center [104, 144] width 169 height 16
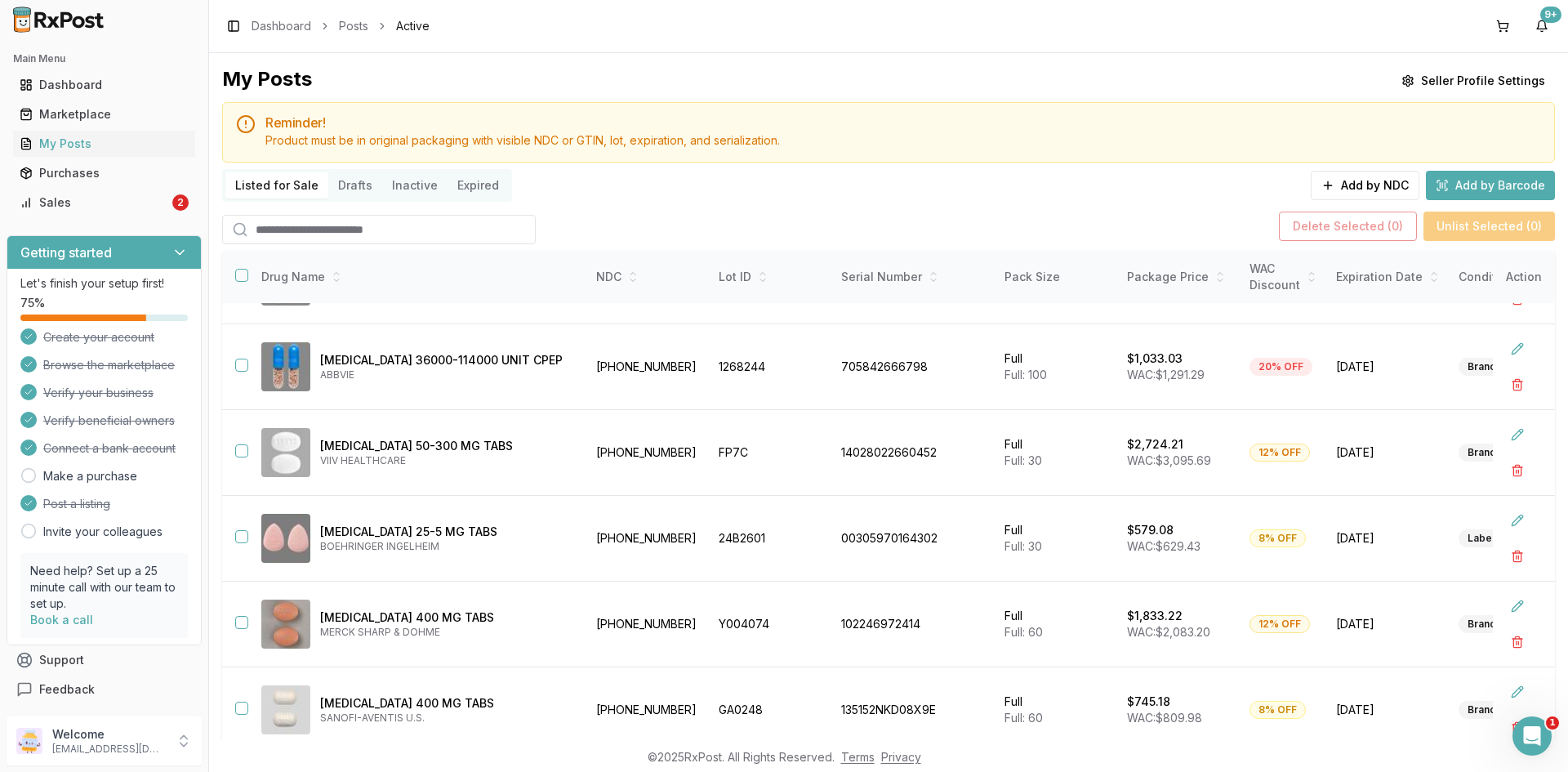
scroll to position [109, 0]
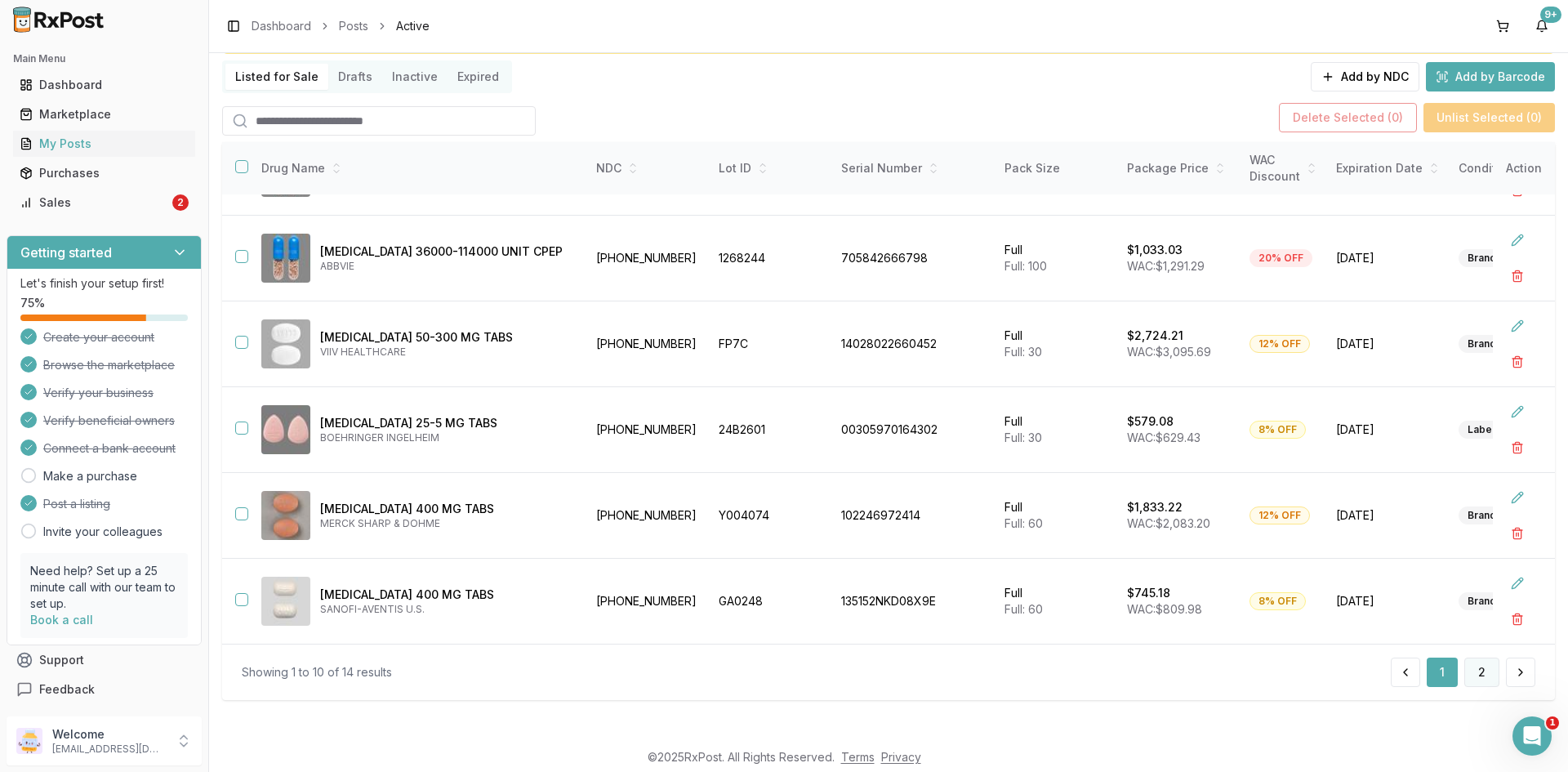
click at [1480, 681] on button "2" at bounding box center [1481, 672] width 35 height 30
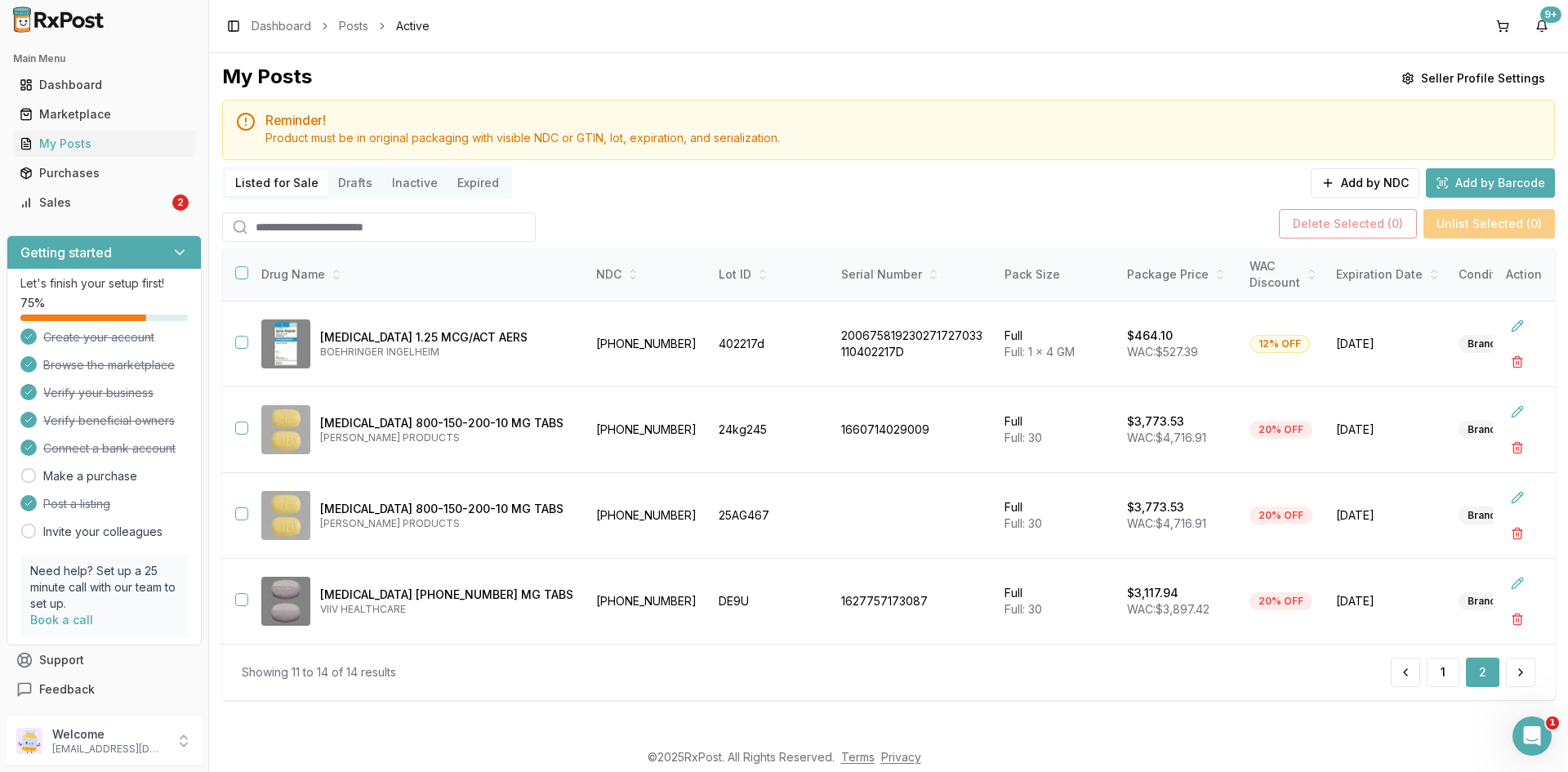
scroll to position [9, 0]
click at [1513, 433] on button "button" at bounding box center [1517, 448] width 30 height 30
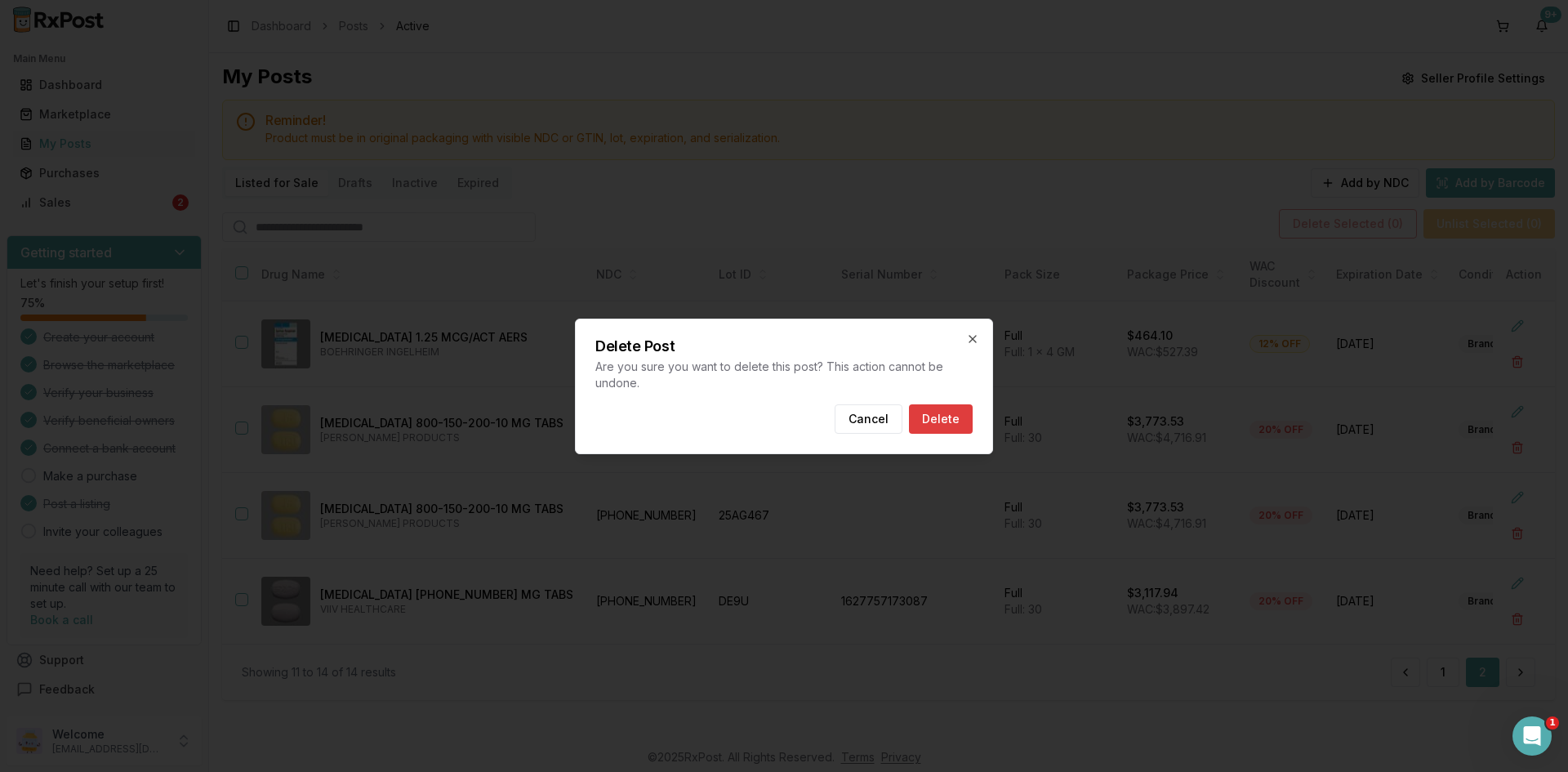
click at [965, 427] on button "Delete" at bounding box center [941, 419] width 63 height 30
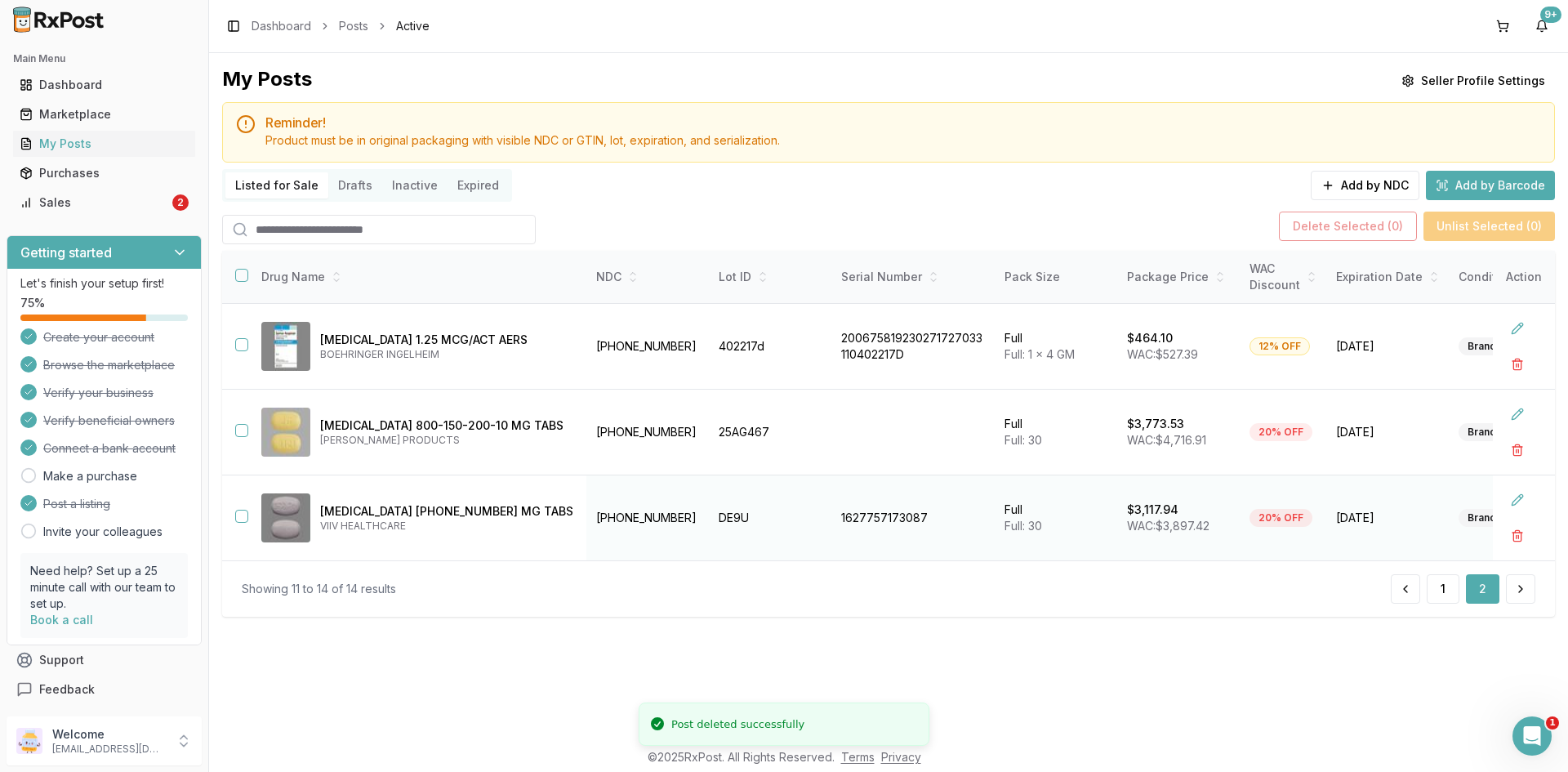
scroll to position [0, 0]
click at [1520, 449] on button "button" at bounding box center [1517, 450] width 30 height 30
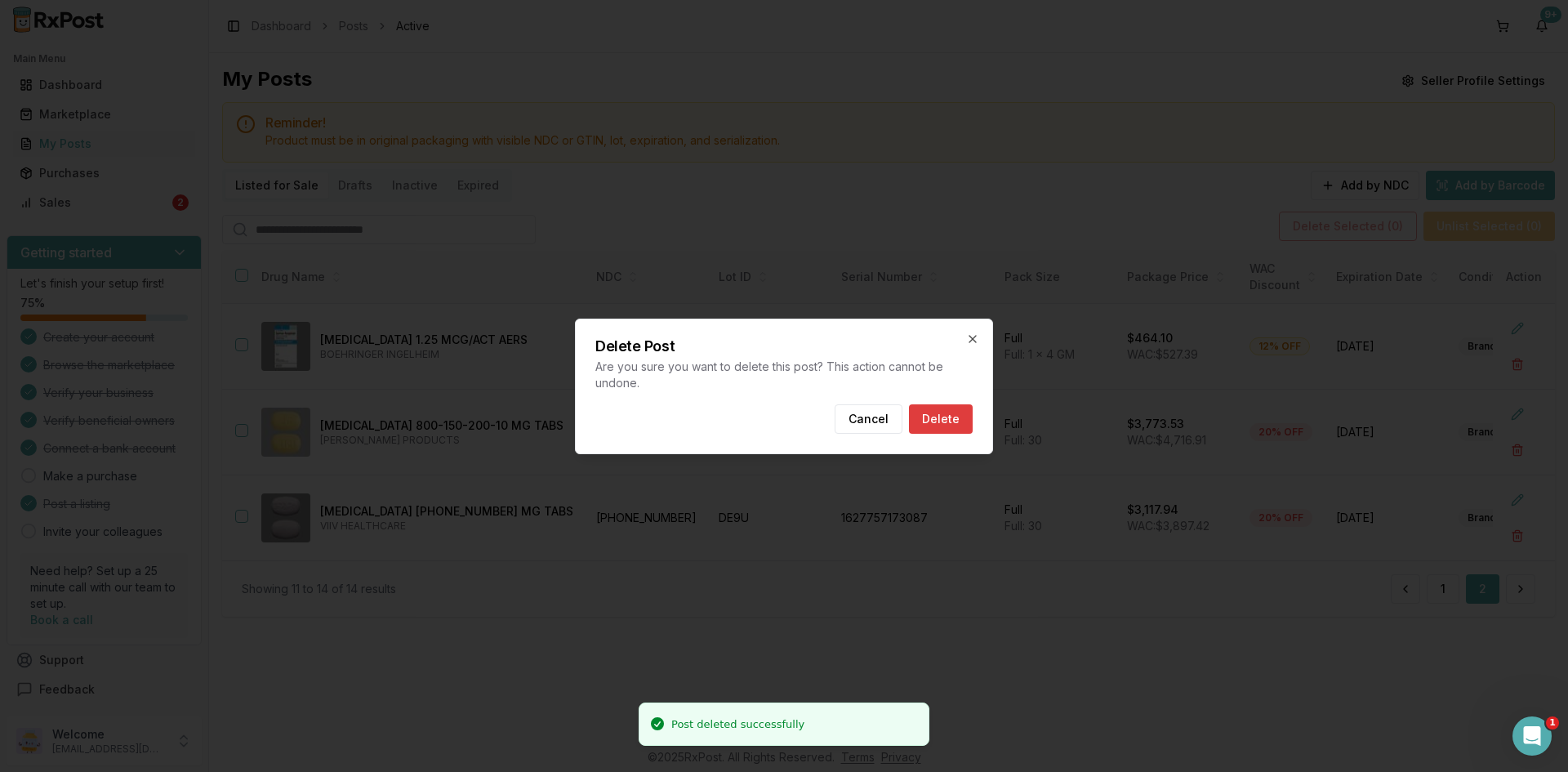
click at [939, 427] on button "Delete" at bounding box center [941, 419] width 63 height 30
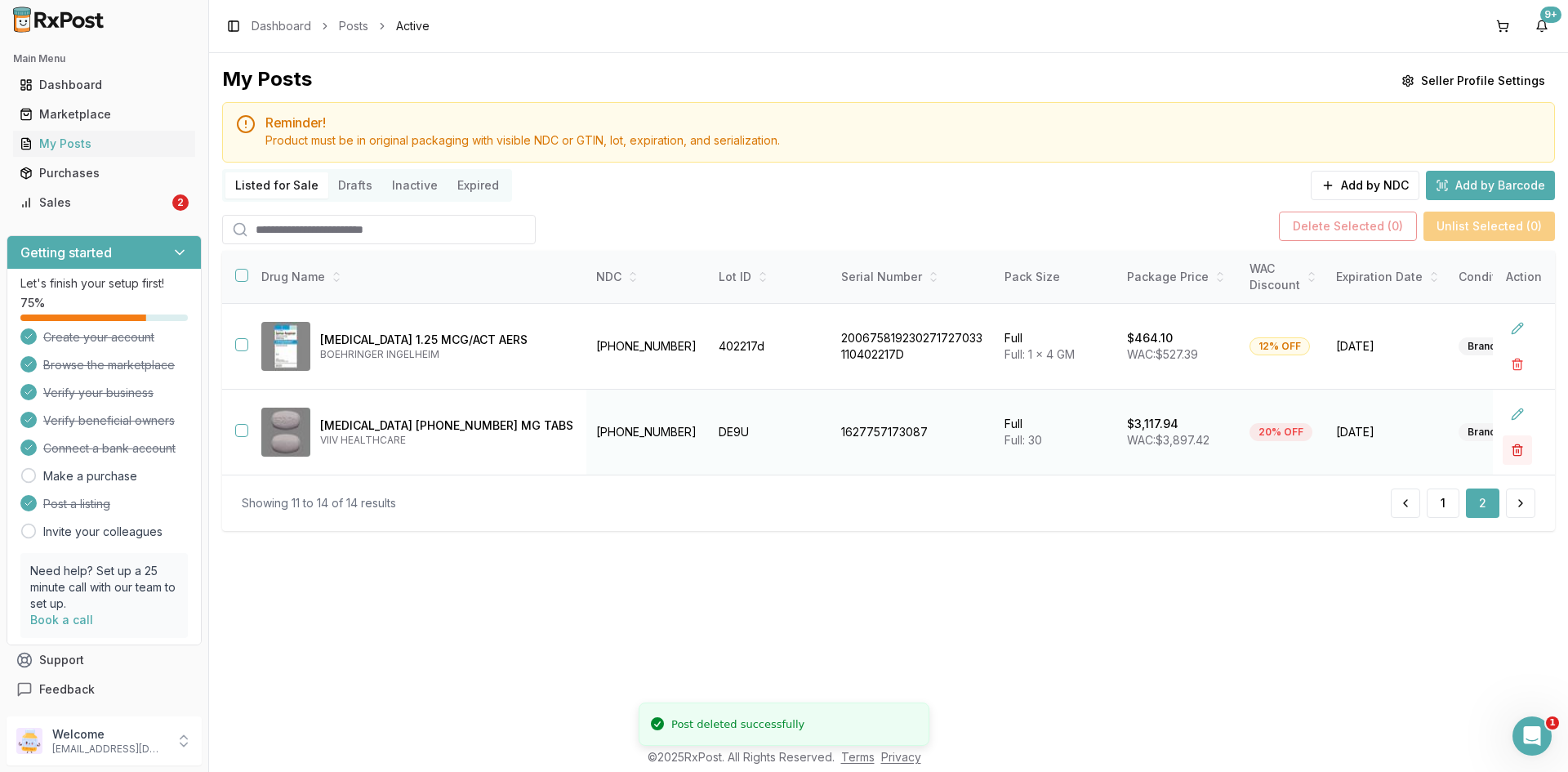
click at [1515, 447] on button "button" at bounding box center [1517, 450] width 30 height 30
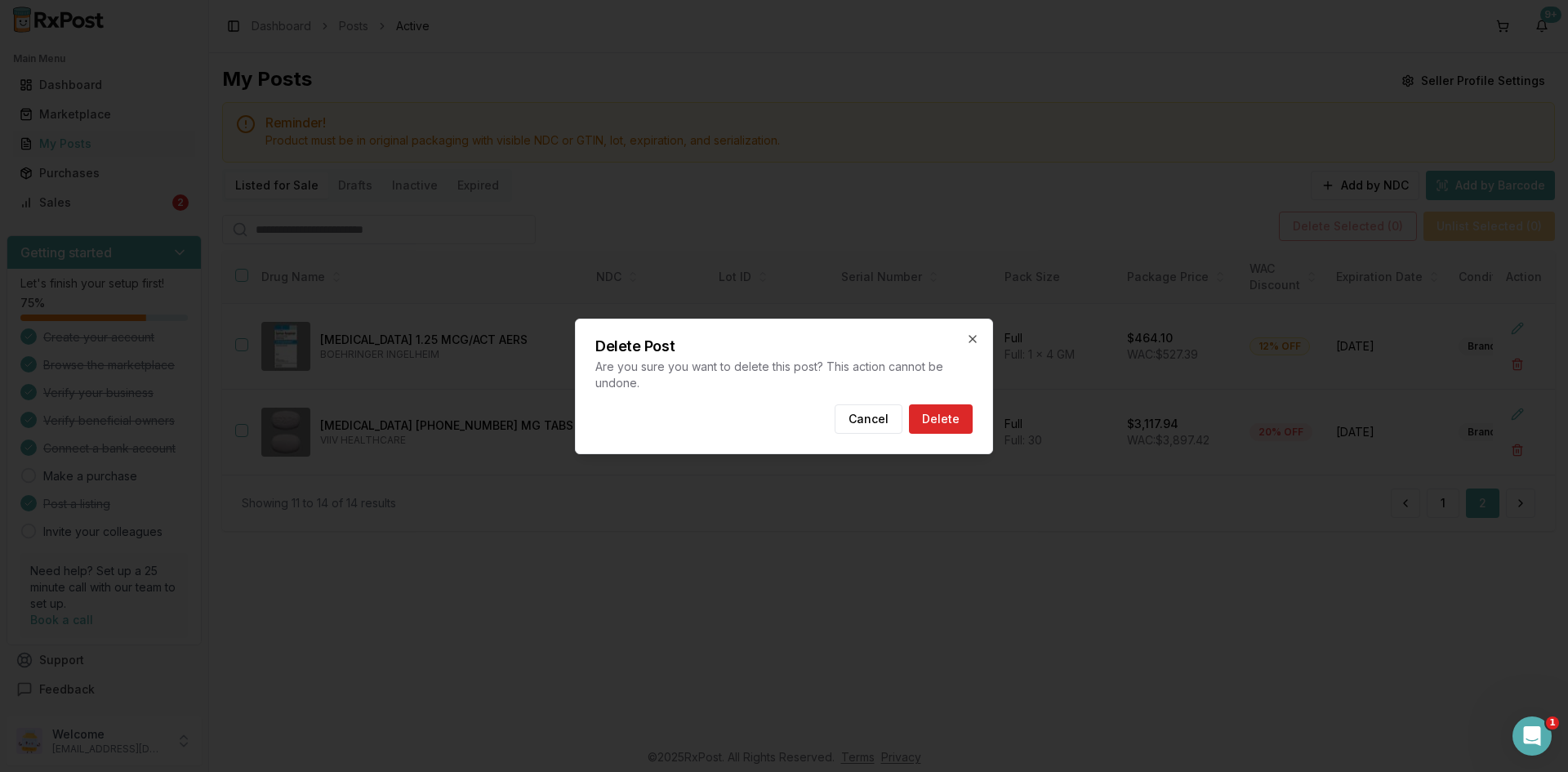
click at [870, 435] on div "Delete Post Are you sure you want to delete this post? This action cannot be un…" at bounding box center [784, 386] width 418 height 136
click at [867, 424] on button "Cancel" at bounding box center [868, 419] width 67 height 30
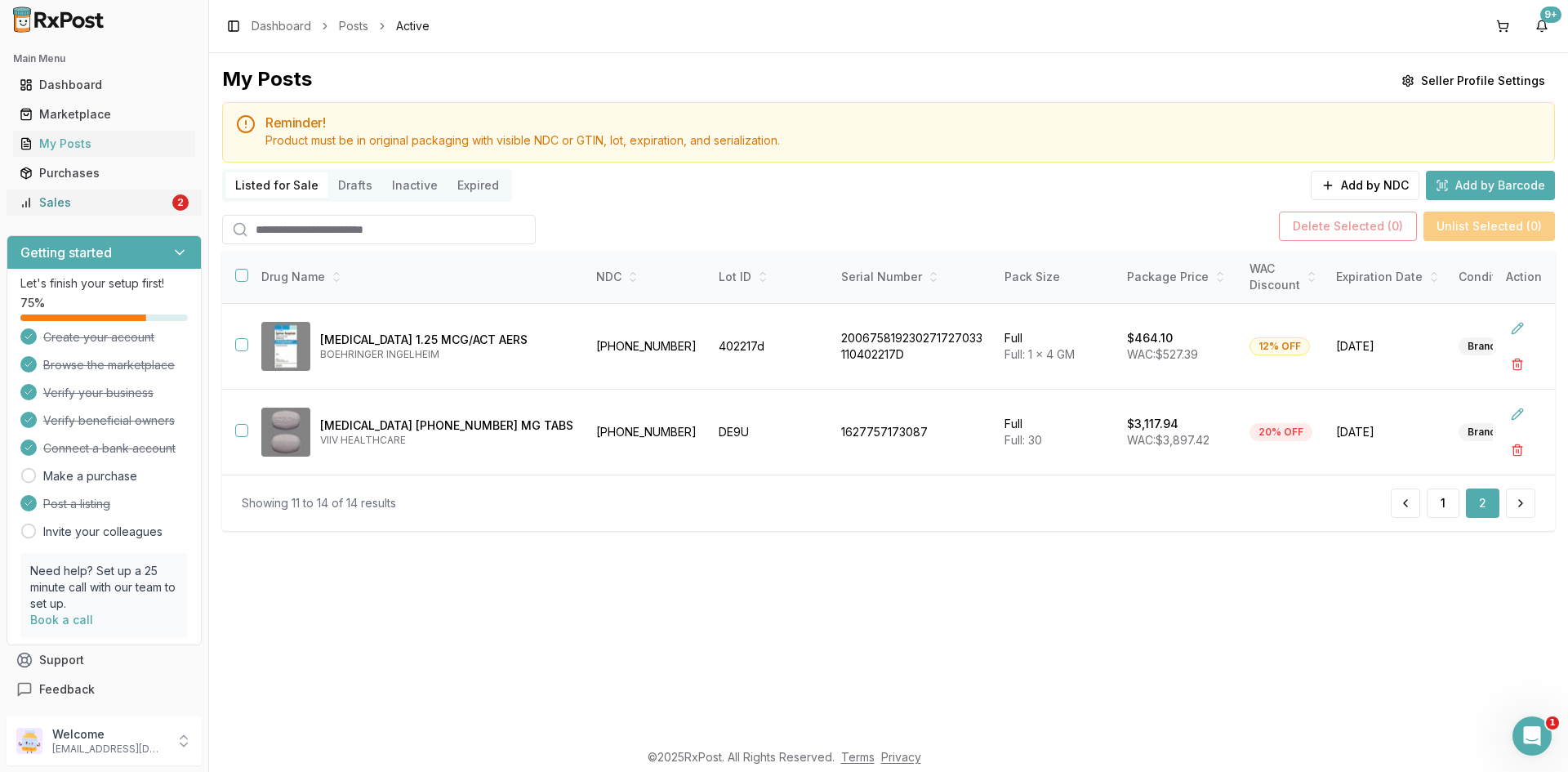
click at [83, 206] on div "Sales" at bounding box center [94, 202] width 150 height 16
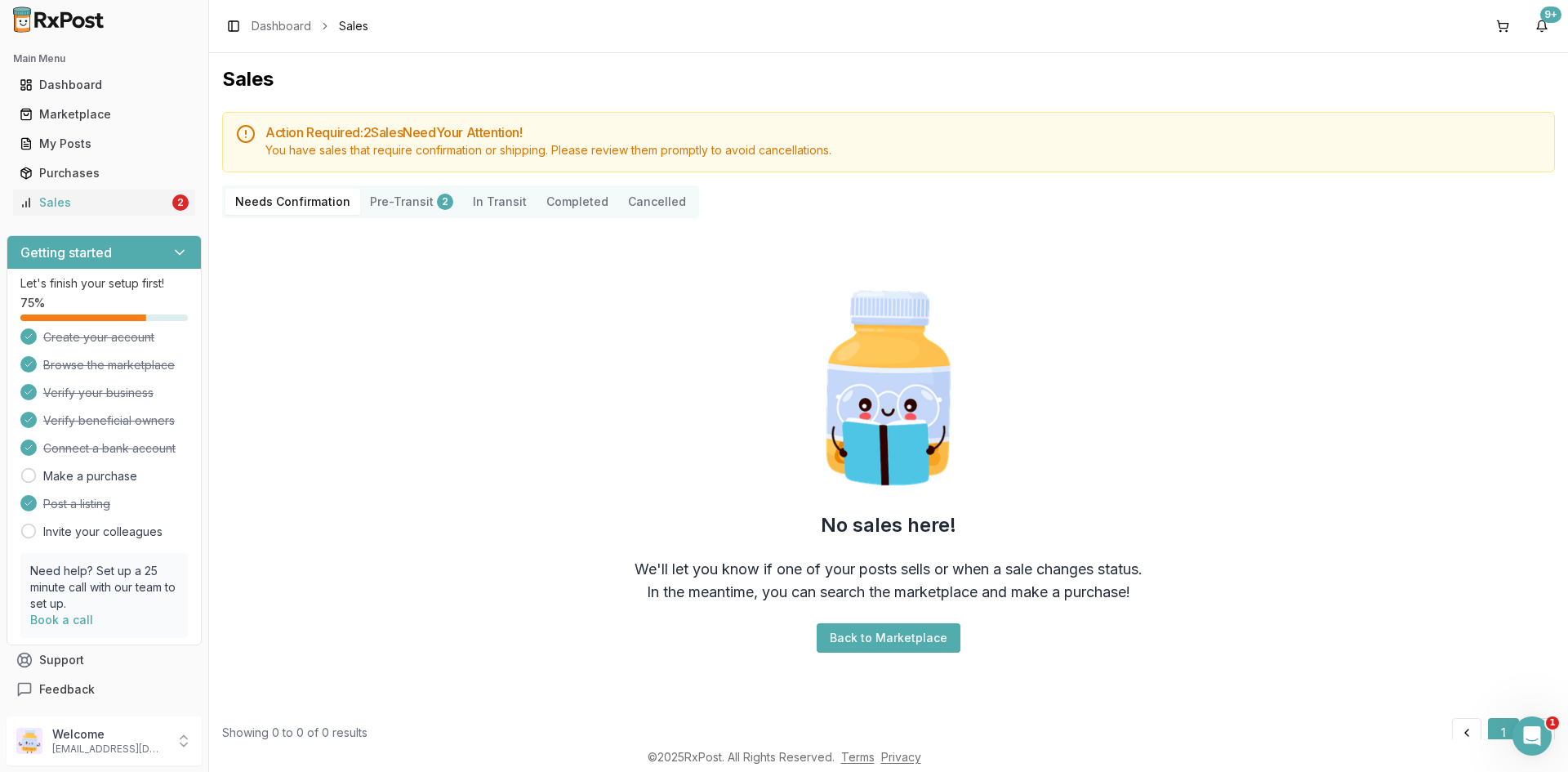
click at [401, 205] on button "Pre-Transit 2" at bounding box center [411, 201] width 103 height 26
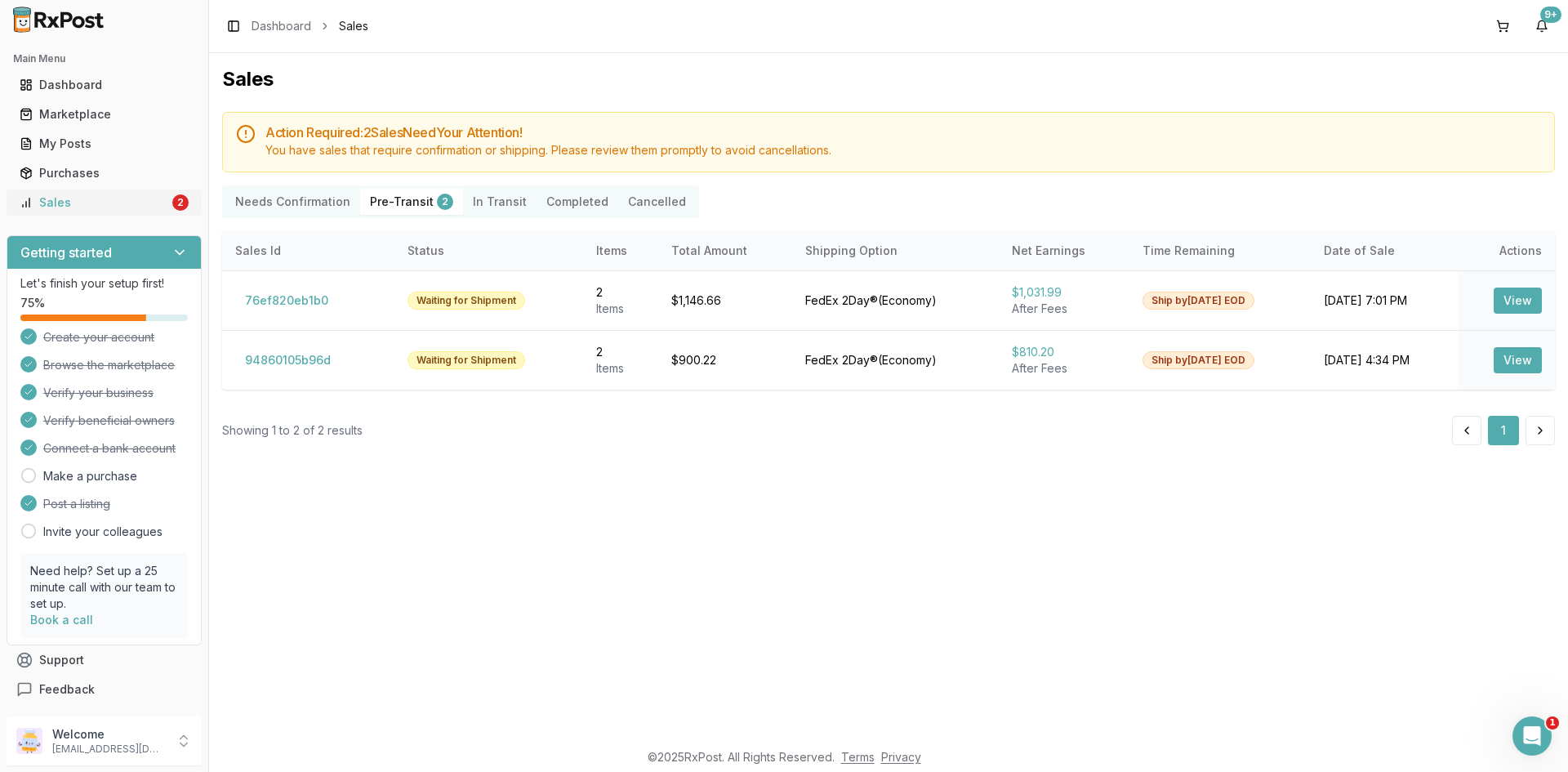
scroll to position [1, 0]
click at [91, 745] on p "[EMAIL_ADDRESS][DOMAIN_NAME]" at bounding box center [109, 748] width 114 height 13
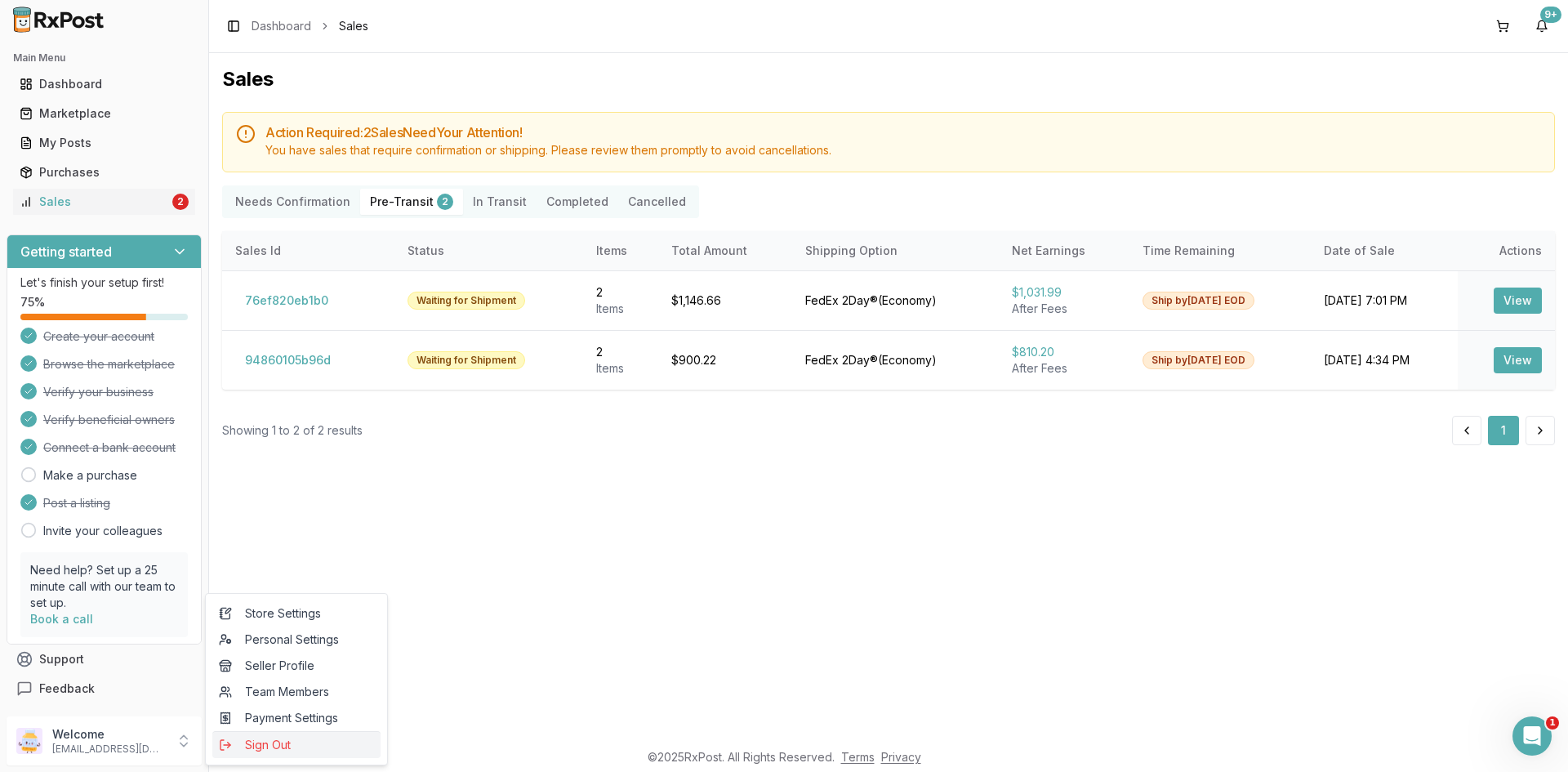
click at [243, 735] on button "Sign Out" at bounding box center [296, 743] width 168 height 27
